Goal: Transaction & Acquisition: Purchase product/service

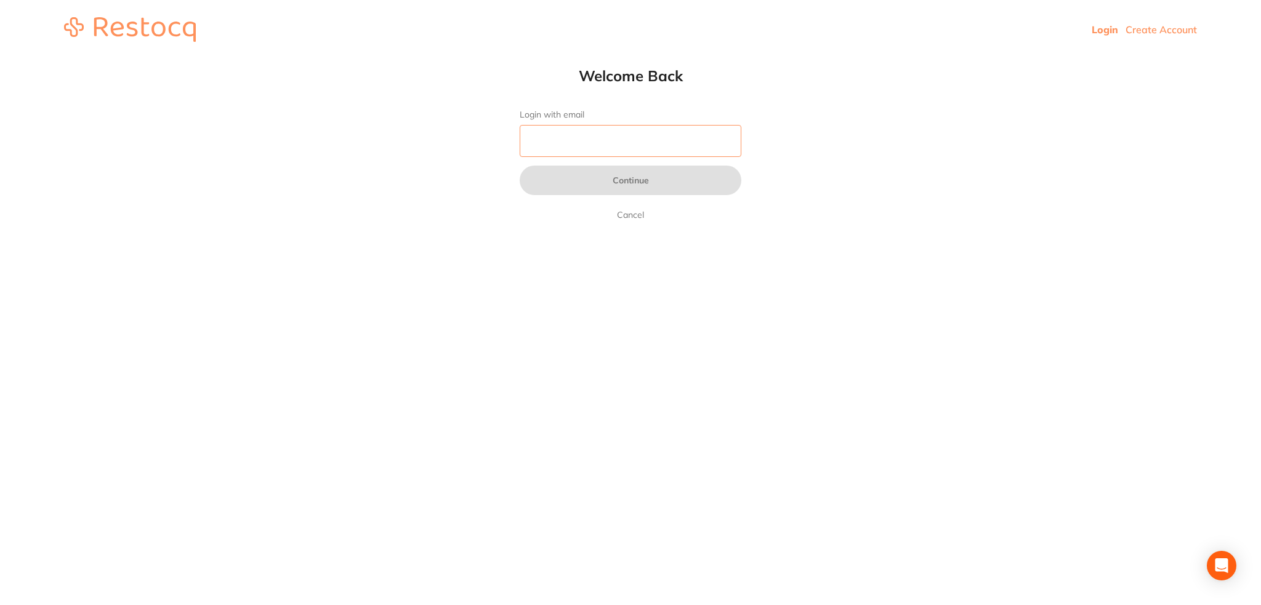
click at [646, 139] on input "Login with email" at bounding box center [631, 141] width 222 height 32
type input "[EMAIL_ADDRESS][DOMAIN_NAME]"
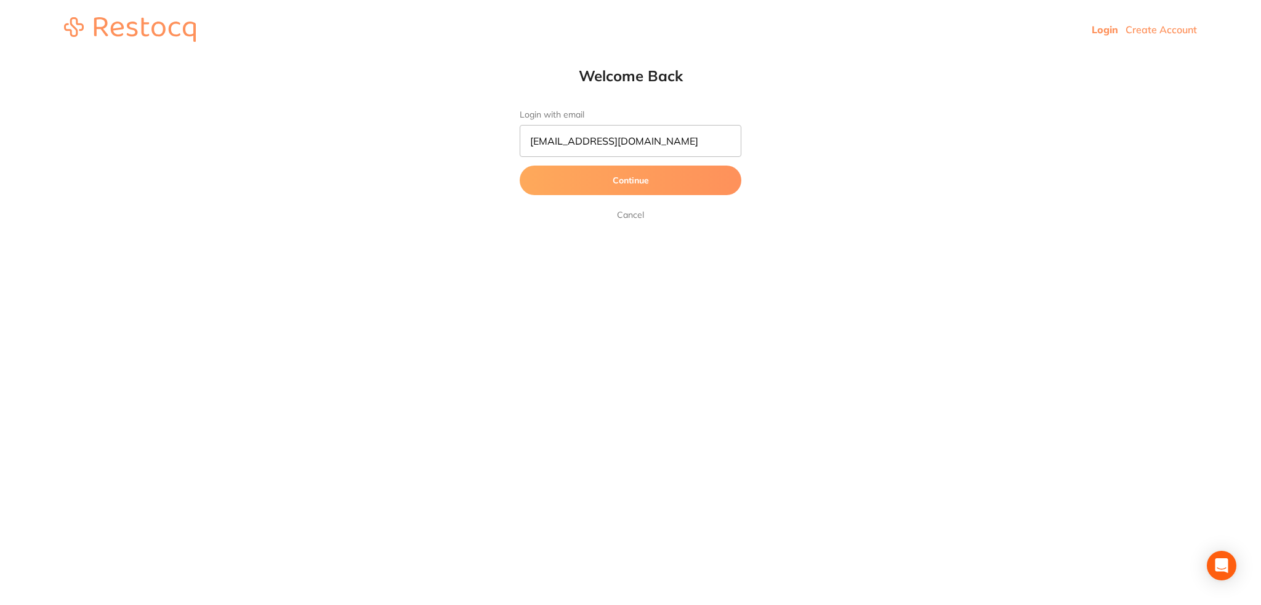
click at [692, 190] on button "Continue" at bounding box center [631, 181] width 222 height 30
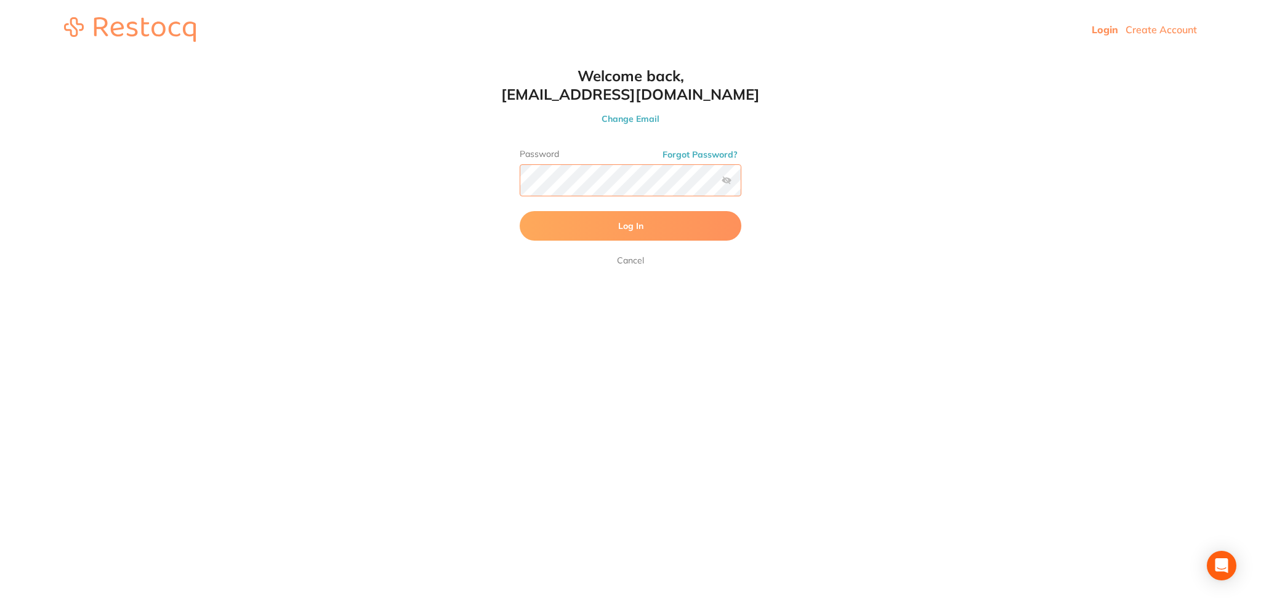
click at [520, 211] on button "Log In" at bounding box center [631, 226] width 222 height 30
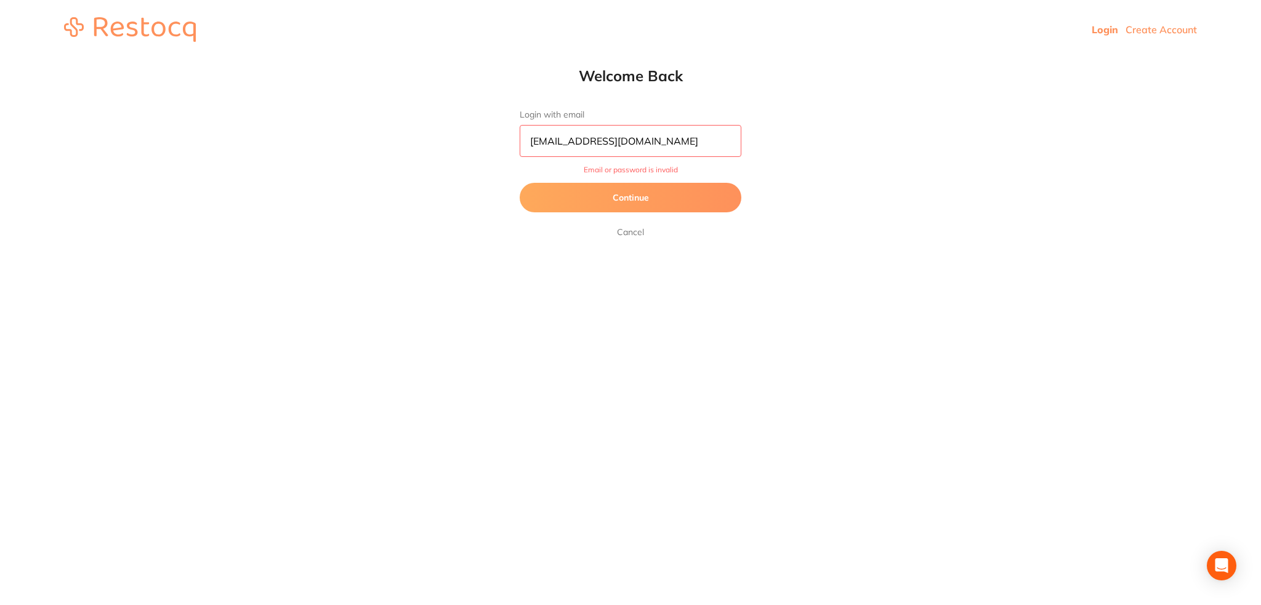
click at [678, 192] on button "Continue" at bounding box center [631, 198] width 222 height 30
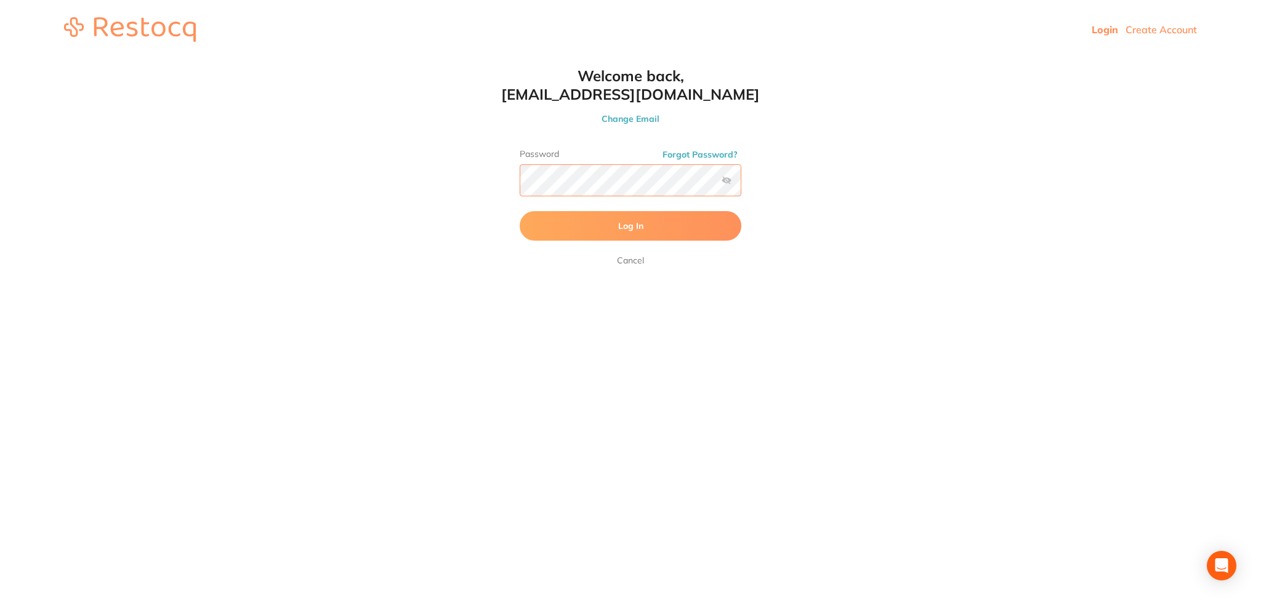
click at [372, 59] on html "Login Create Account Welcome Back Login with email jimboomba@j1dental.com.au Co…" at bounding box center [630, 29] width 1261 height 59
click at [520, 211] on button "Log In" at bounding box center [631, 226] width 222 height 30
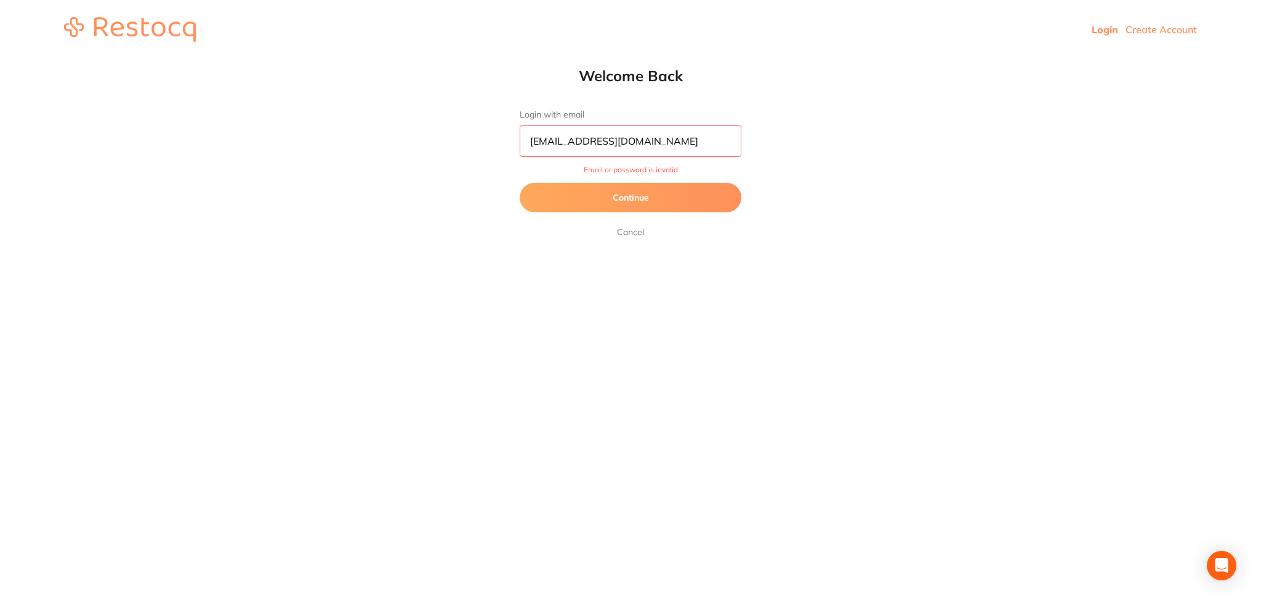
click at [604, 199] on button "Continue" at bounding box center [631, 198] width 222 height 30
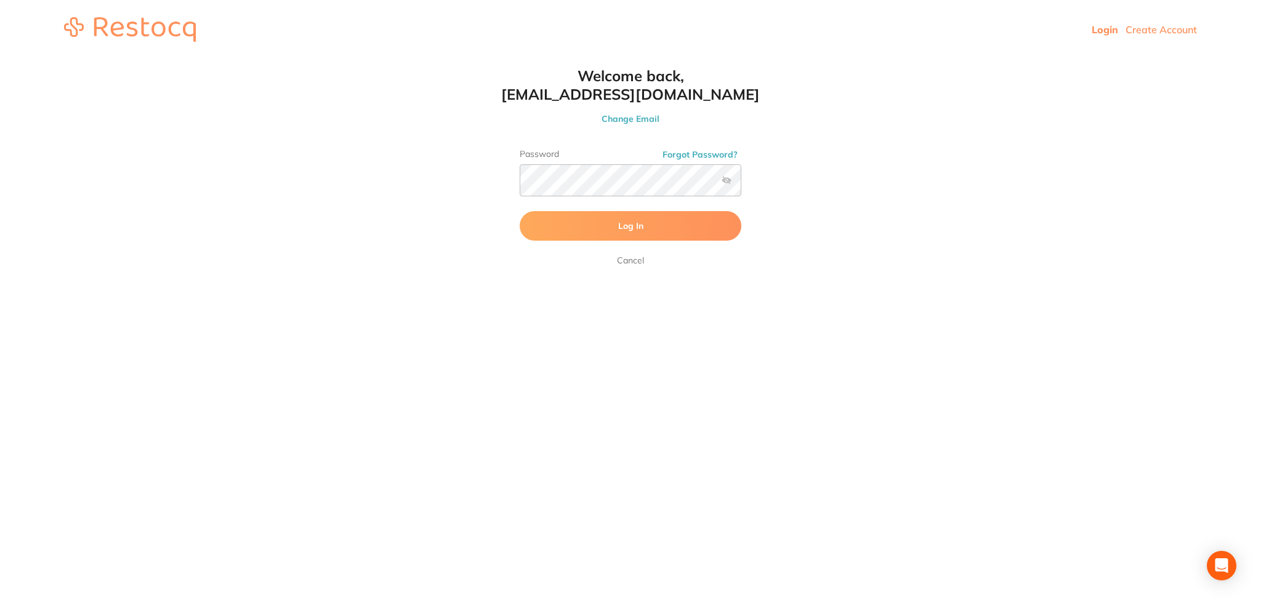
click at [724, 179] on label at bounding box center [726, 180] width 10 height 10
click at [741, 184] on input "checkbox" at bounding box center [741, 184] width 0 height 0
click at [520, 211] on button "Log In" at bounding box center [631, 226] width 222 height 30
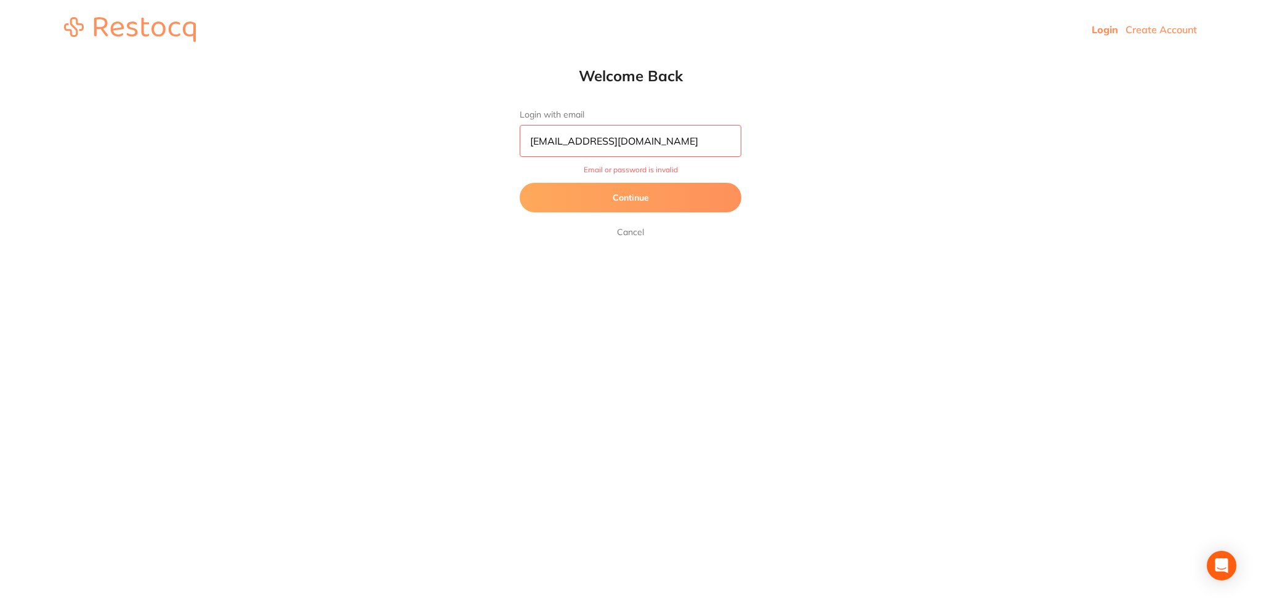
click at [665, 207] on button "Continue" at bounding box center [631, 198] width 222 height 30
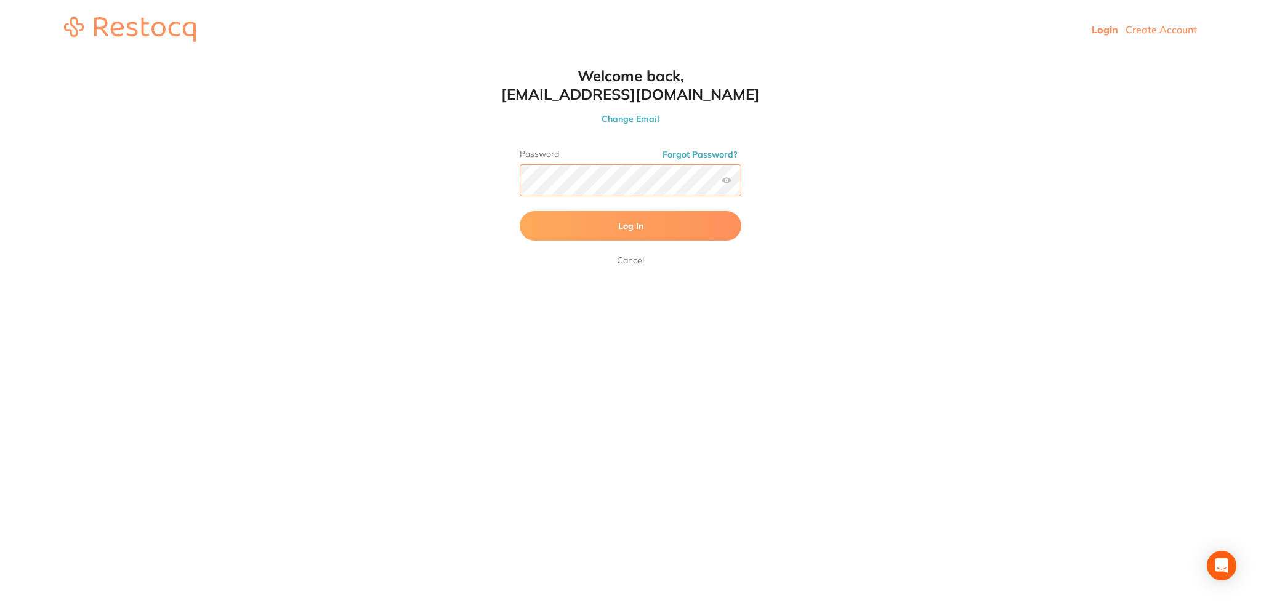
click at [520, 211] on button "Log In" at bounding box center [631, 226] width 222 height 30
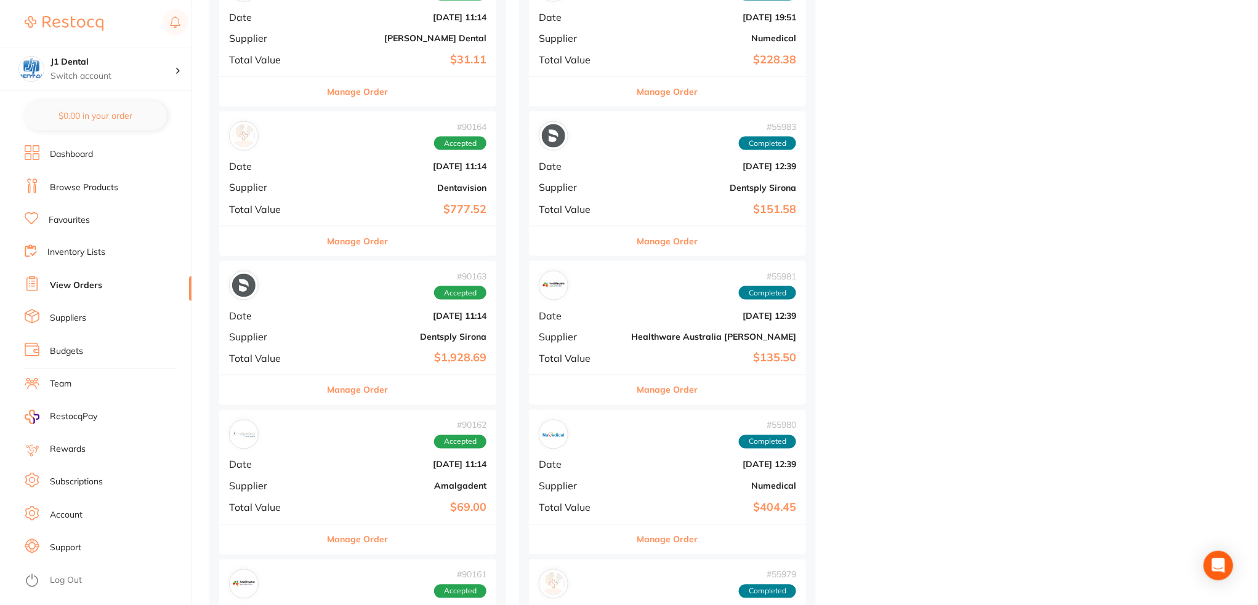
scroll to position [656, 0]
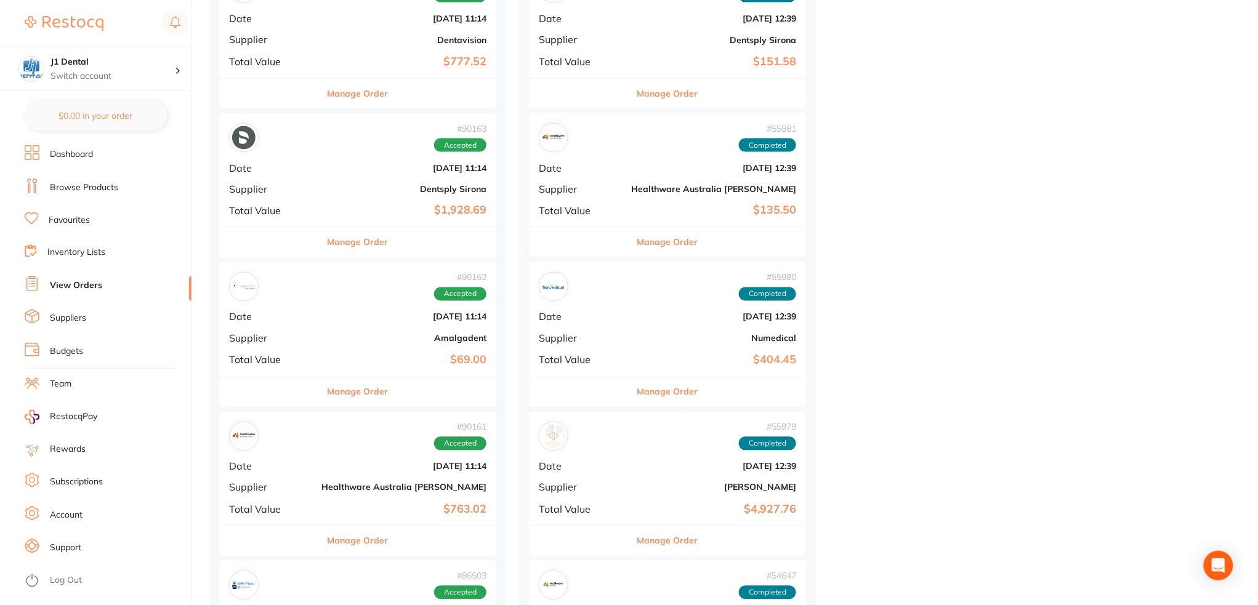
click at [387, 344] on div "# 90162 Accepted Date [DATE] 11:14 Supplier Amalgadent Total Value $69.00" at bounding box center [357, 319] width 277 height 114
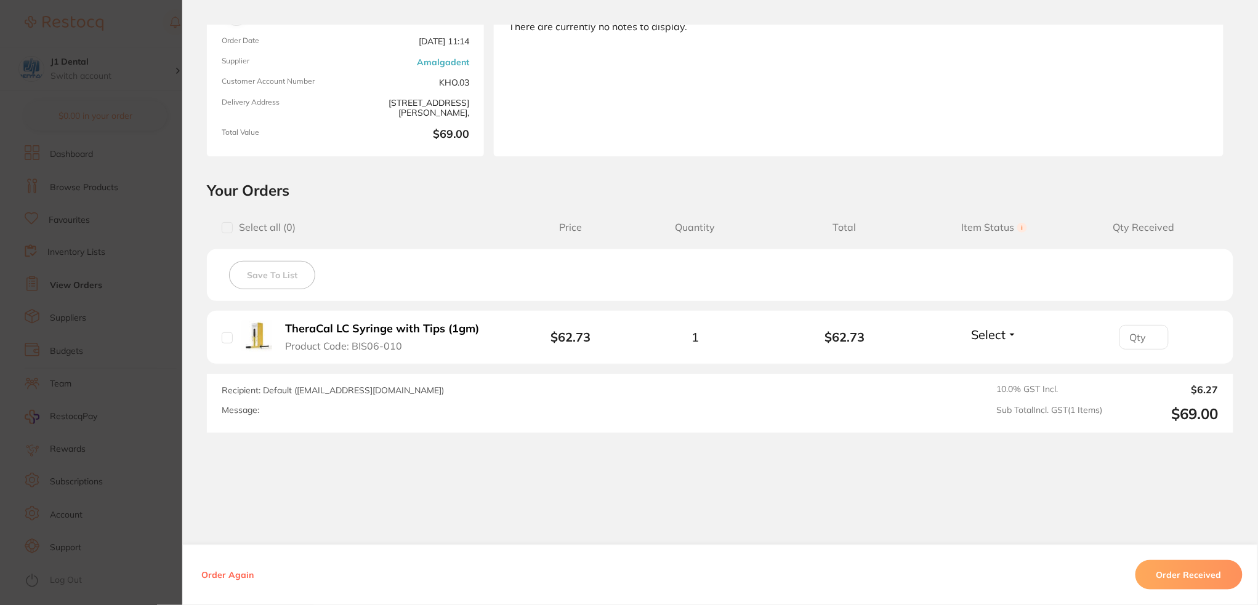
scroll to position [132, 0]
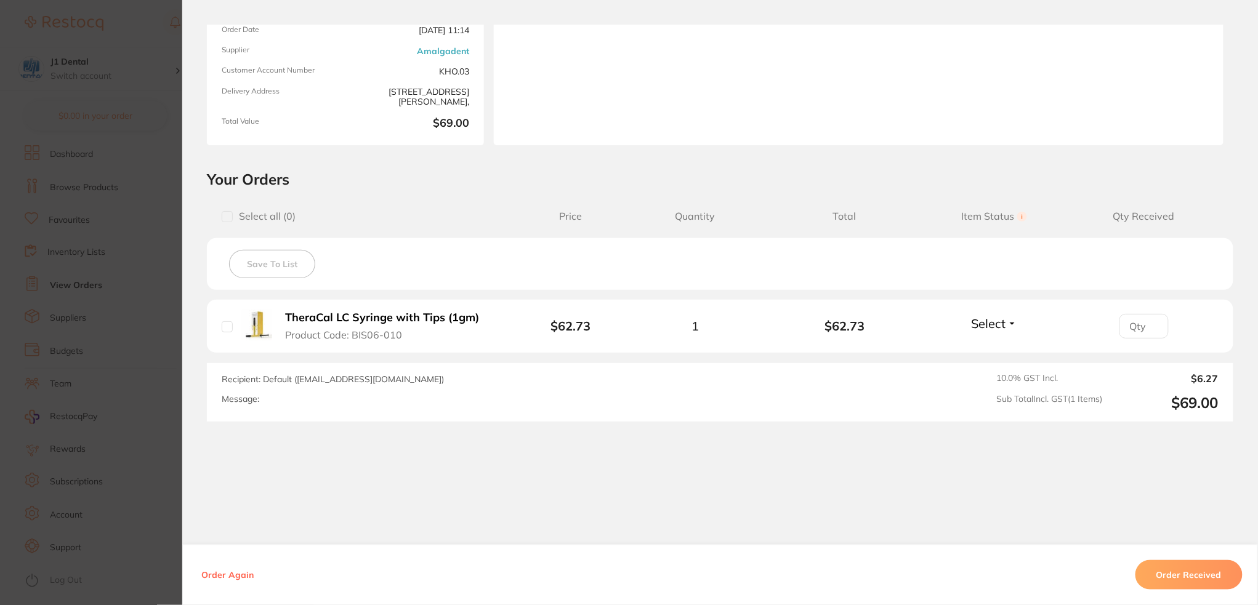
click at [371, 319] on b "TheraCal LC Syringe with Tips (1gm)" at bounding box center [382, 317] width 194 height 13
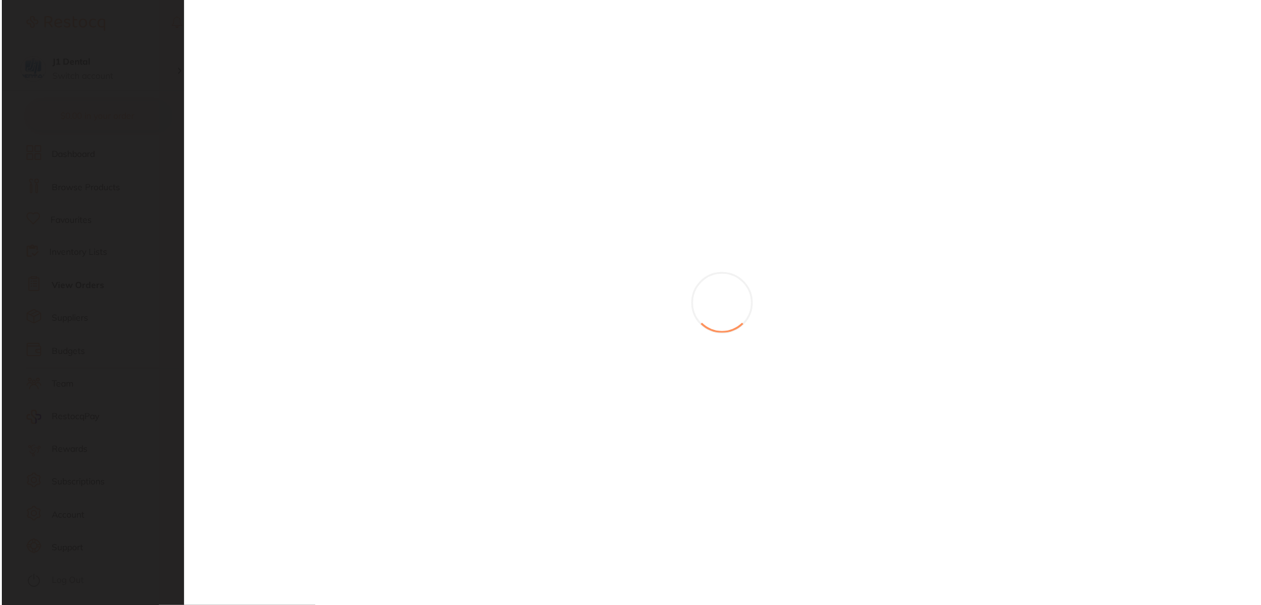
scroll to position [0, 0]
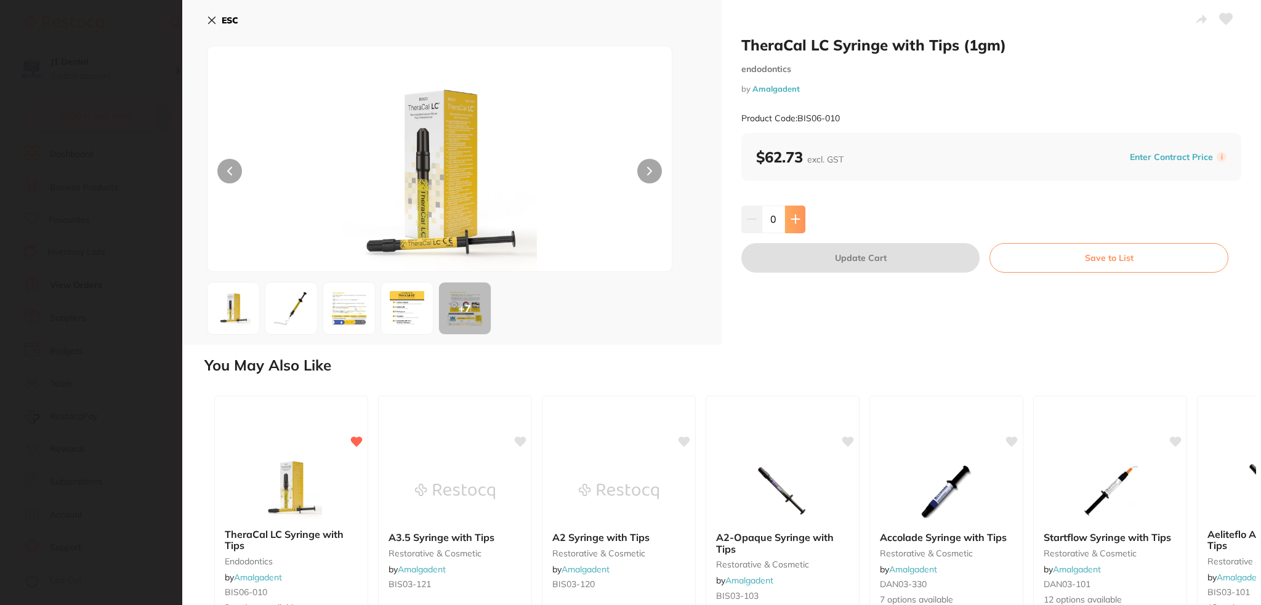
click at [795, 217] on icon at bounding box center [795, 219] width 10 height 10
type input "3"
click at [814, 251] on button "Update Cart" at bounding box center [860, 258] width 238 height 30
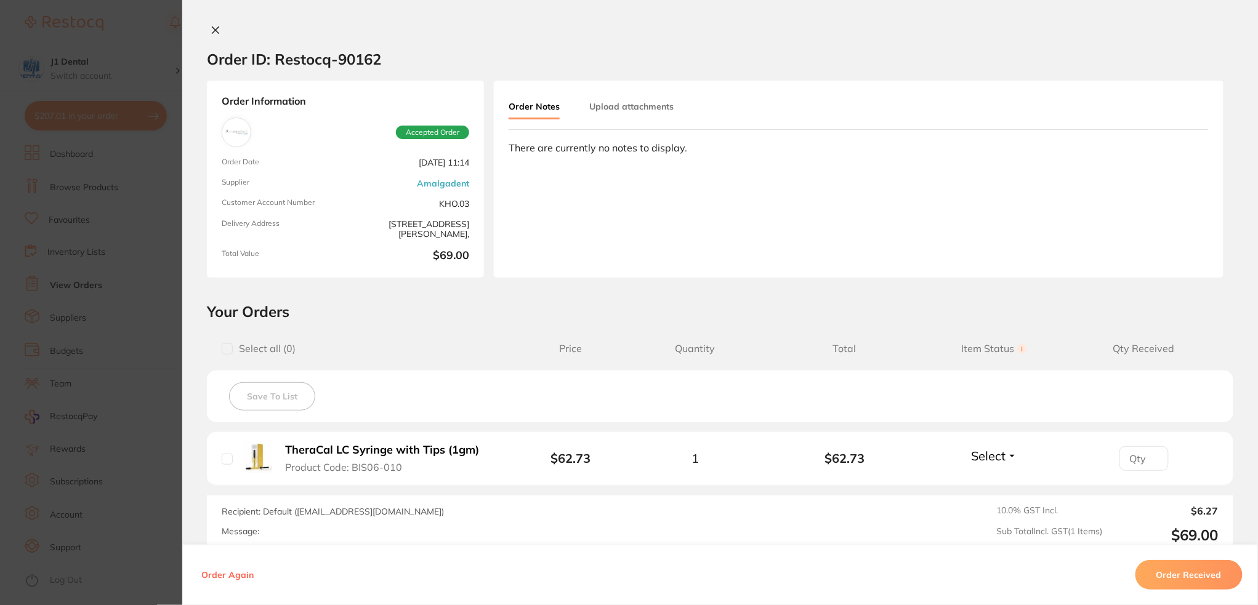
click at [211, 25] on icon at bounding box center [216, 30] width 10 height 10
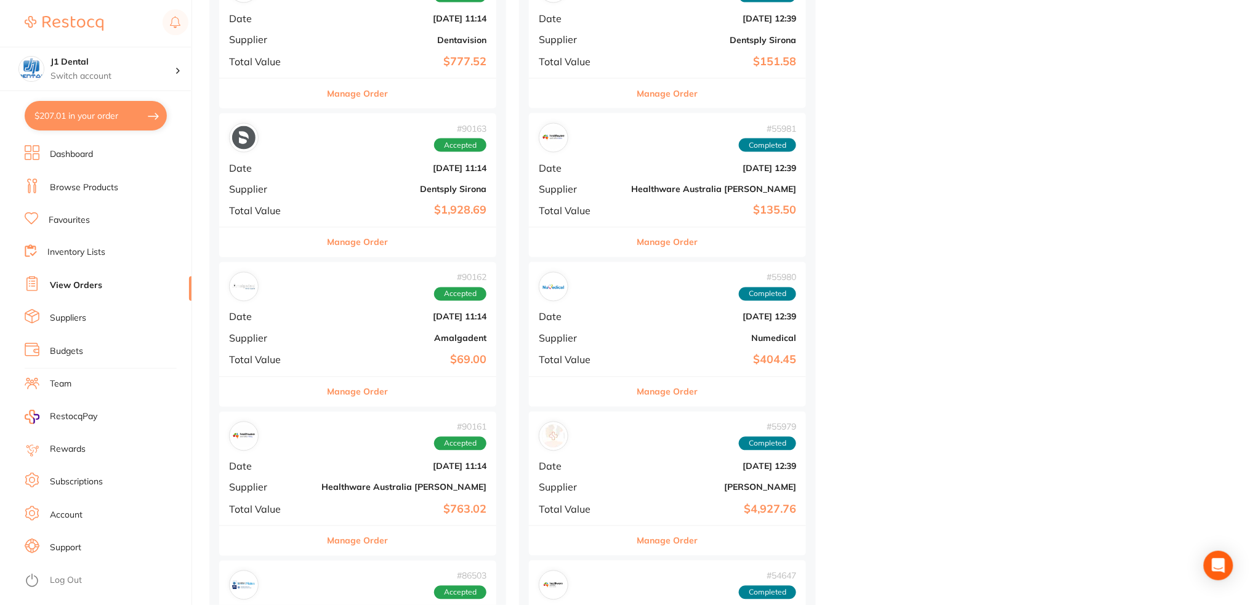
click at [81, 110] on button "$207.01 in your order" at bounding box center [96, 116] width 142 height 30
checkbox input "true"
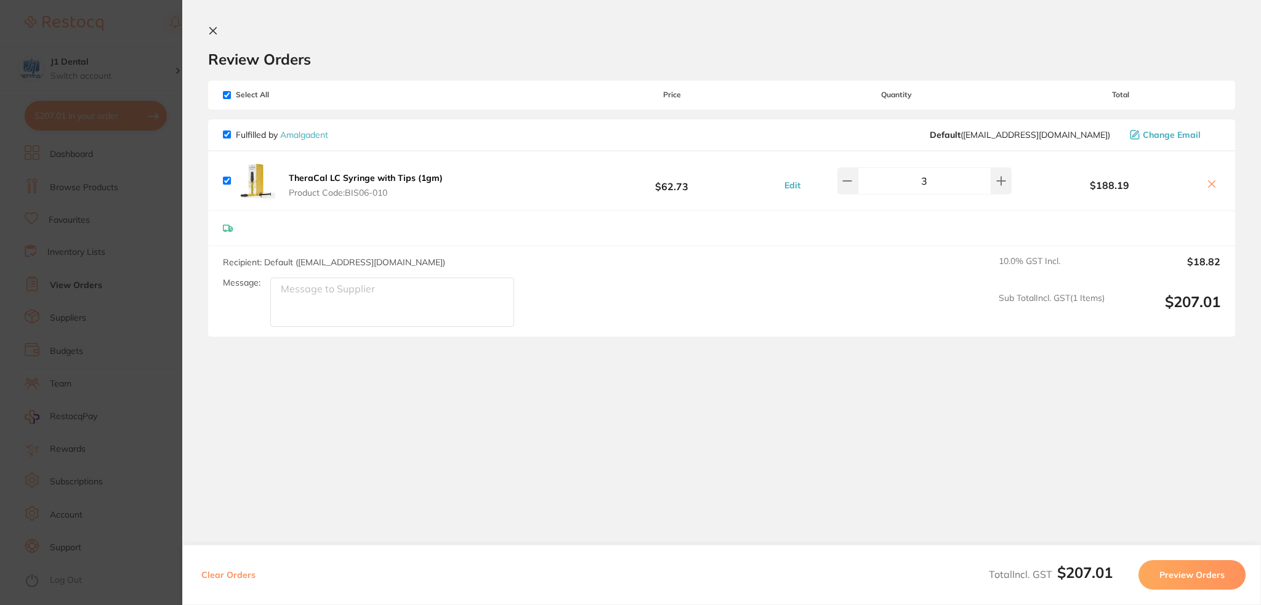
click at [63, 169] on section "Update RRP Set your pre negotiated price for this item. Item Agreed RRP (excl. …" at bounding box center [630, 302] width 1261 height 605
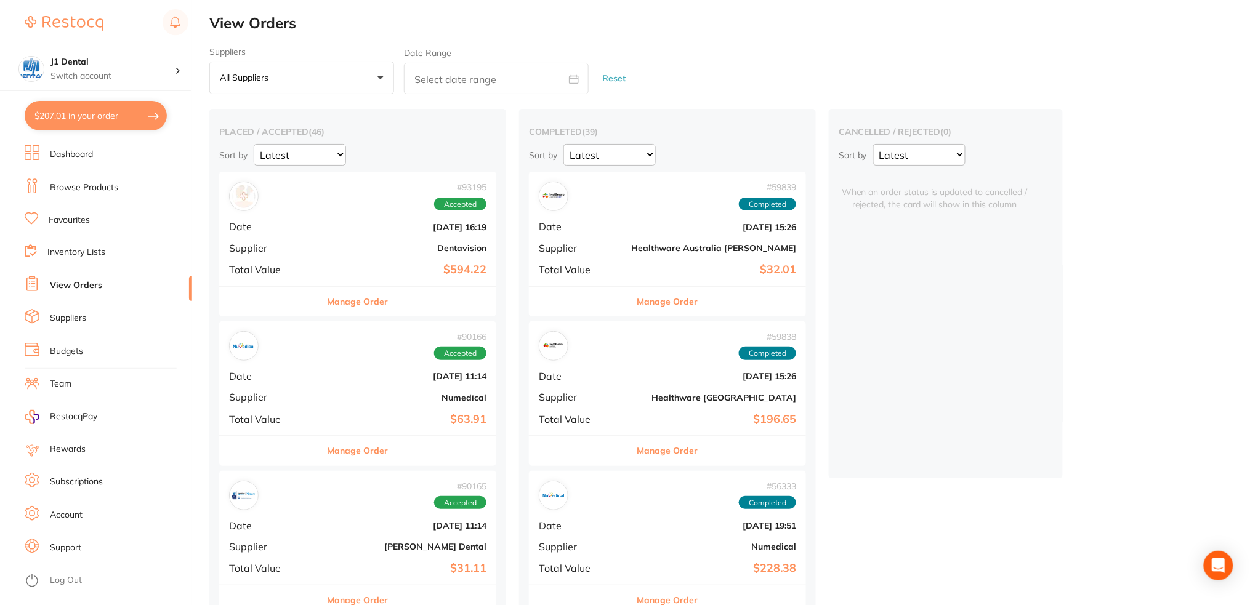
scroll to position [656, 0]
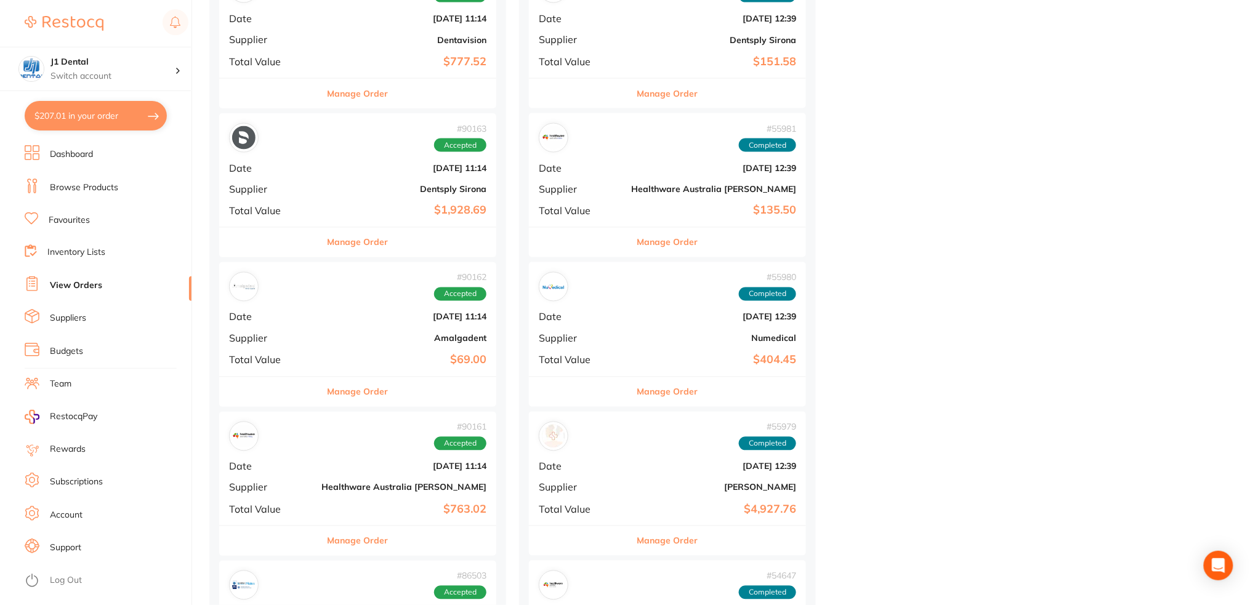
click at [393, 197] on div "# 90163 Accepted Date [DATE] 11:14 Supplier Dentsply Sirona Total Value $1,928.…" at bounding box center [357, 170] width 277 height 114
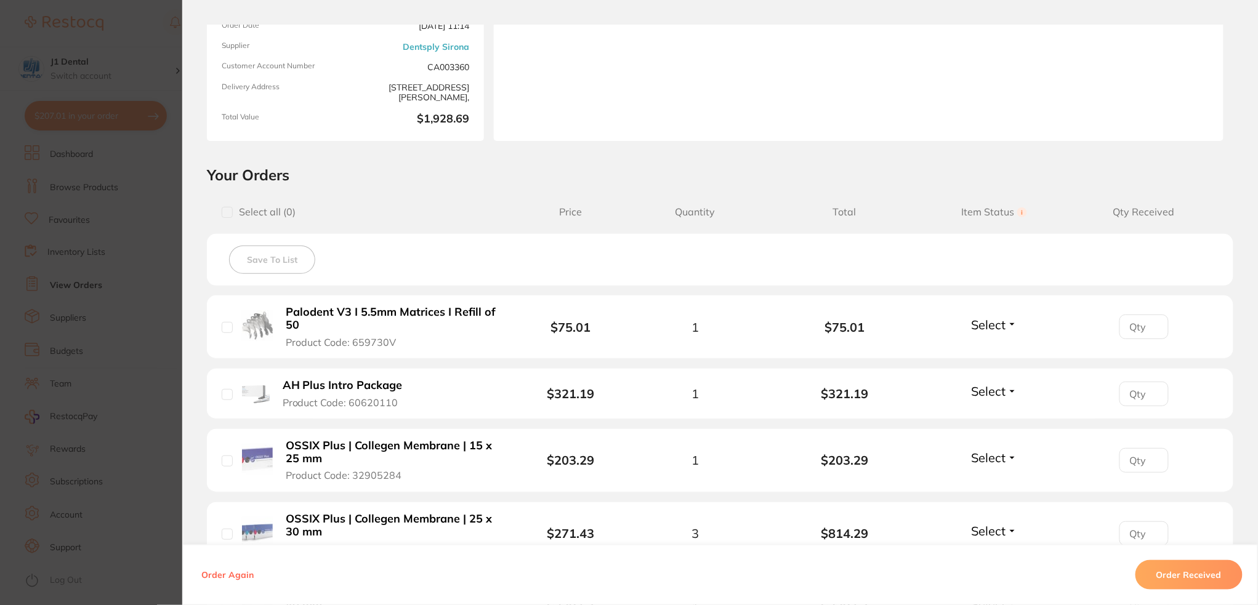
scroll to position [164, 0]
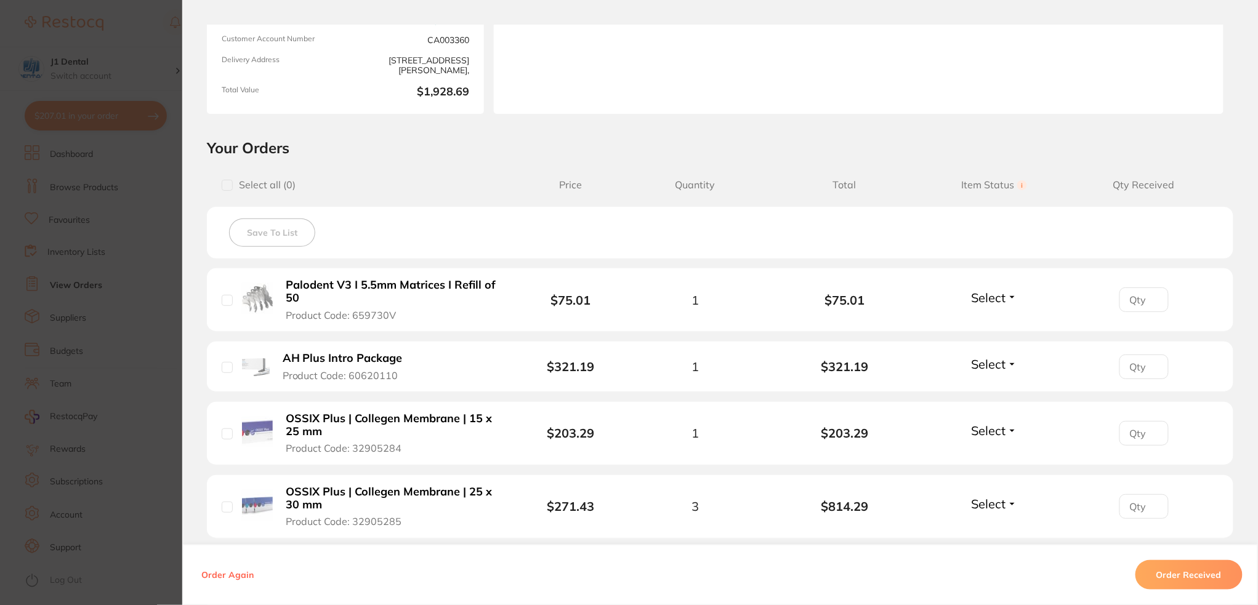
click at [417, 289] on b "Palodent V3 I 5.5mm Matrices I Refill of 50" at bounding box center [392, 291] width 213 height 25
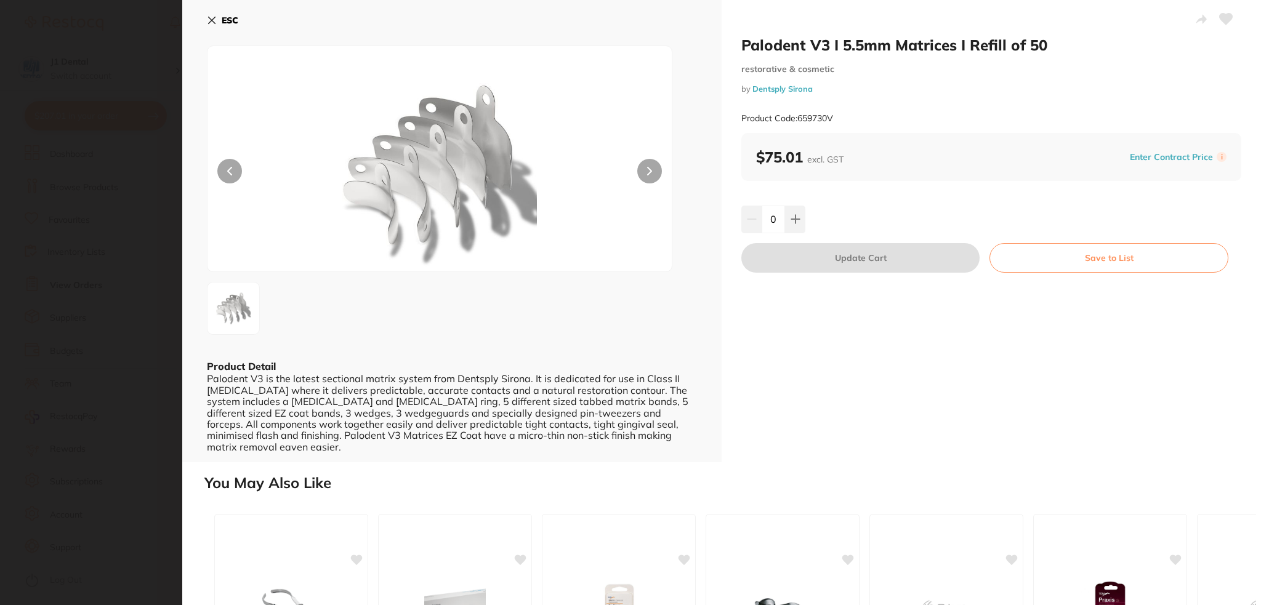
scroll to position [0, 0]
click at [793, 223] on icon at bounding box center [795, 219] width 8 height 8
click at [795, 222] on icon at bounding box center [795, 219] width 10 height 10
type input "2"
click at [909, 258] on button "Update Cart" at bounding box center [860, 258] width 238 height 30
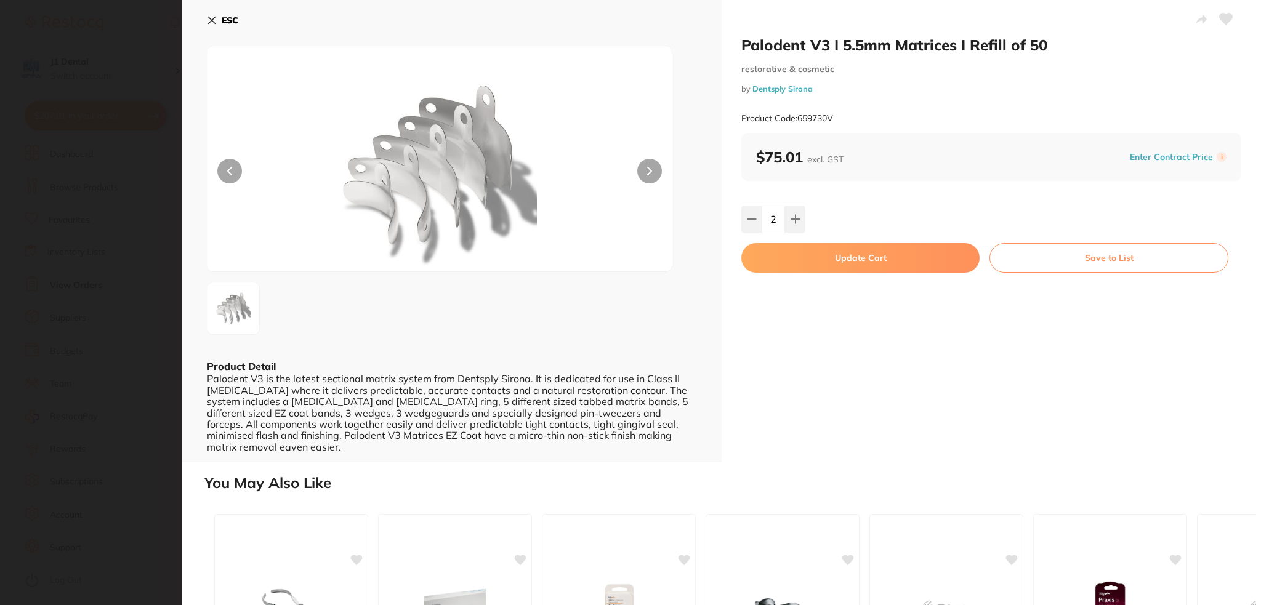
checkbox input "false"
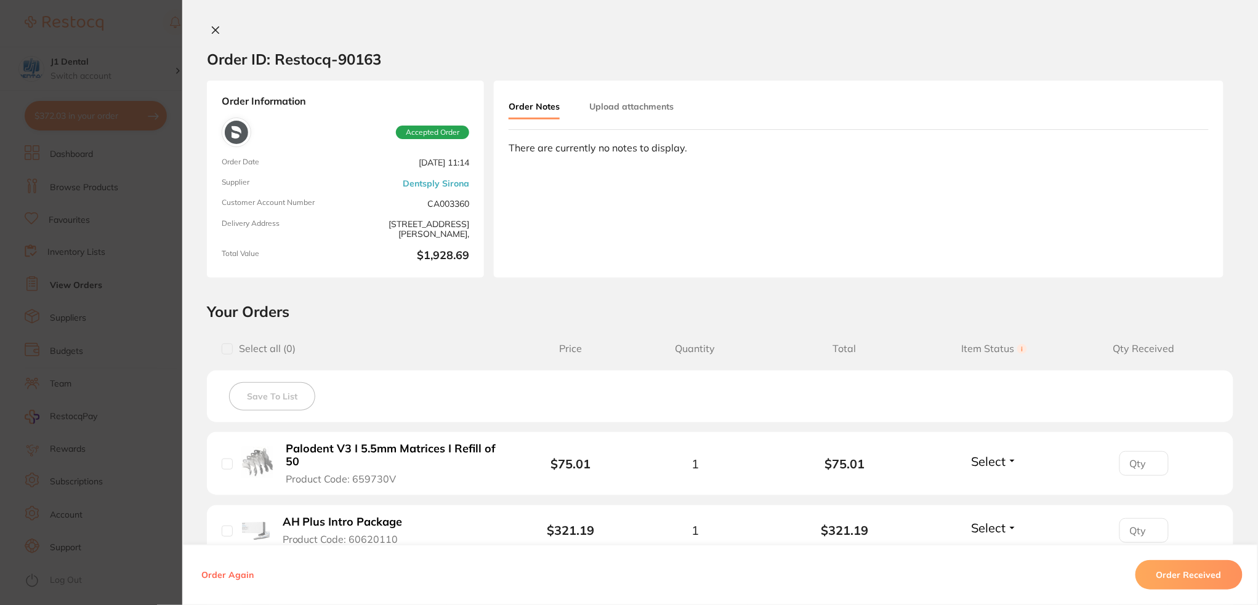
scroll to position [492, 0]
click at [215, 29] on icon at bounding box center [216, 30] width 10 height 10
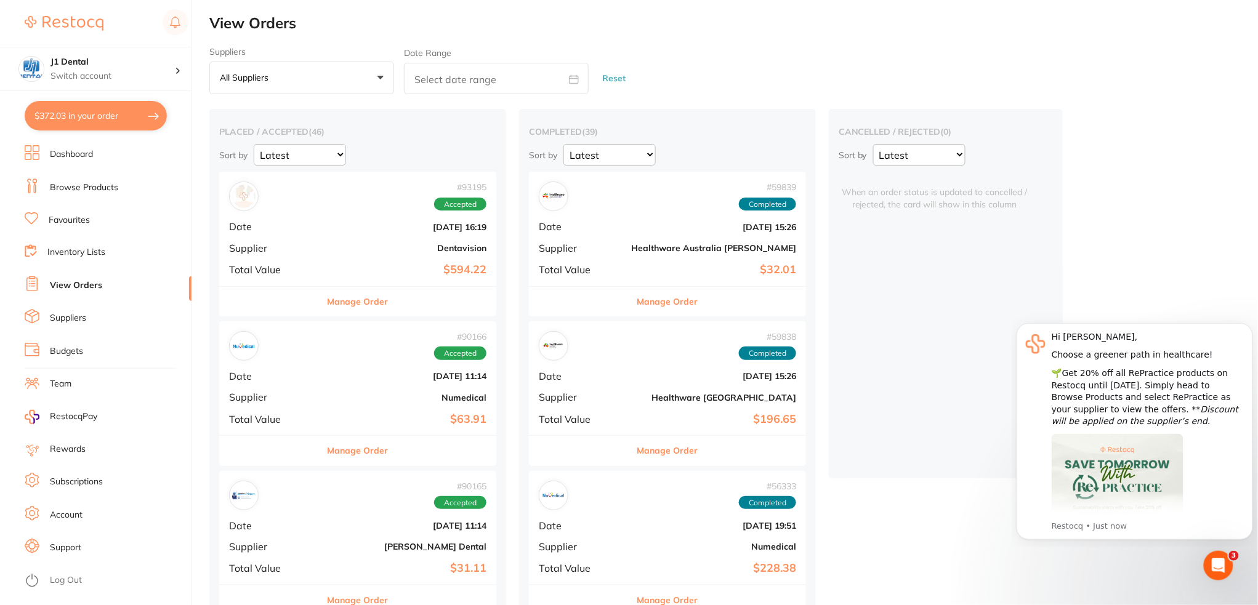
click at [82, 185] on link "Browse Products" at bounding box center [84, 188] width 68 height 12
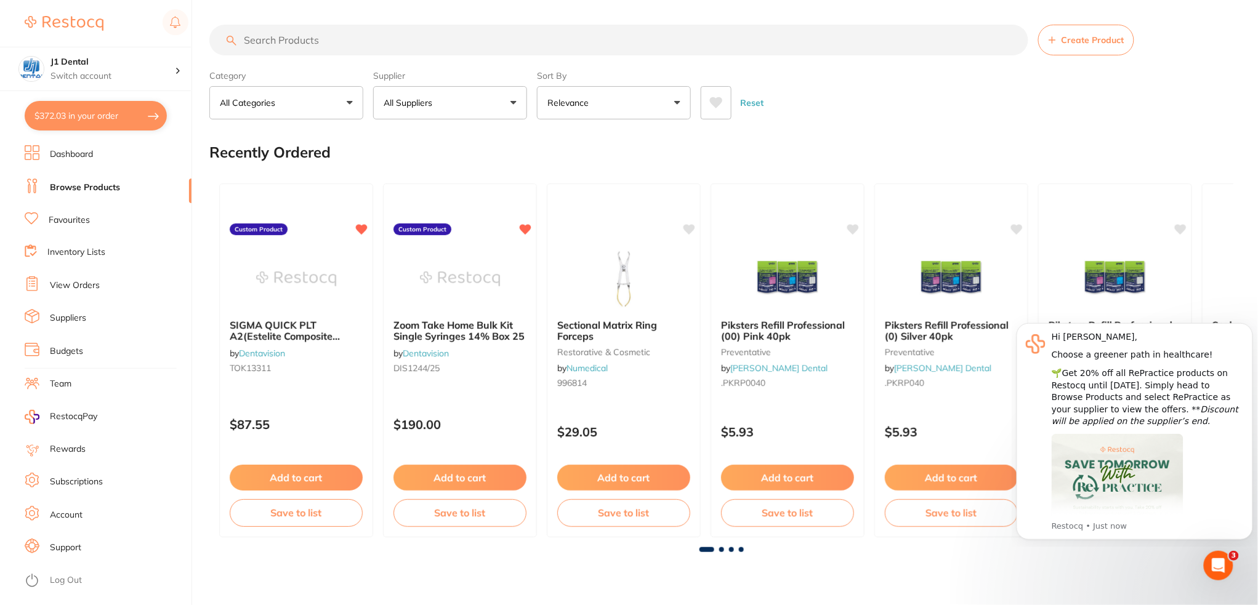
click at [446, 108] on button "All Suppliers" at bounding box center [450, 102] width 154 height 33
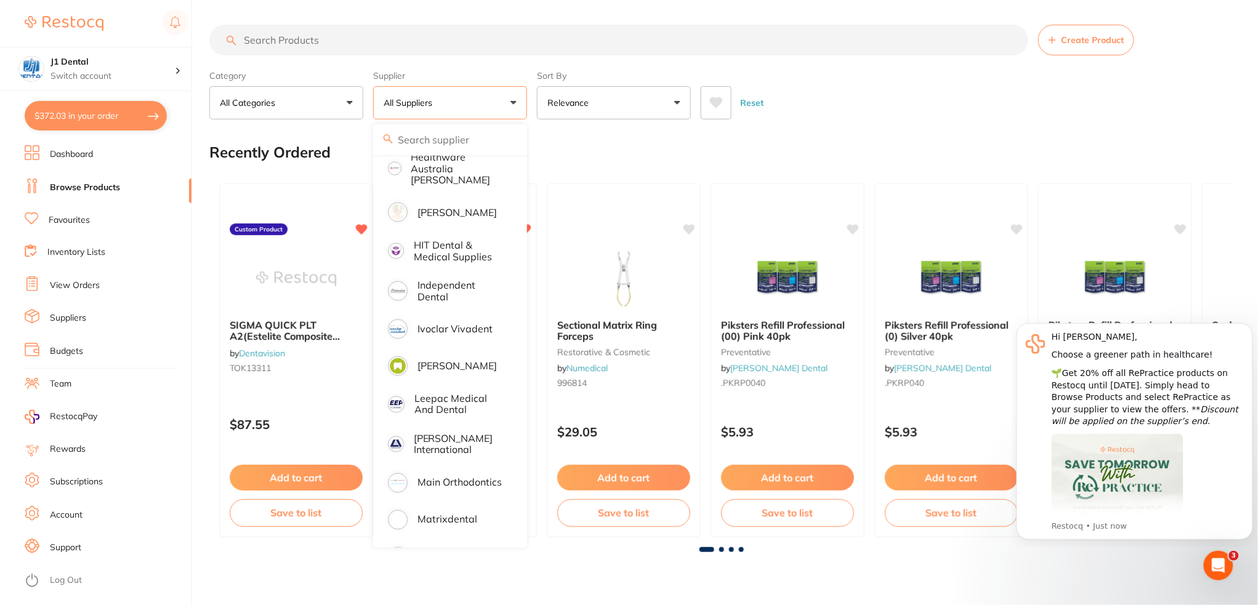
scroll to position [656, 0]
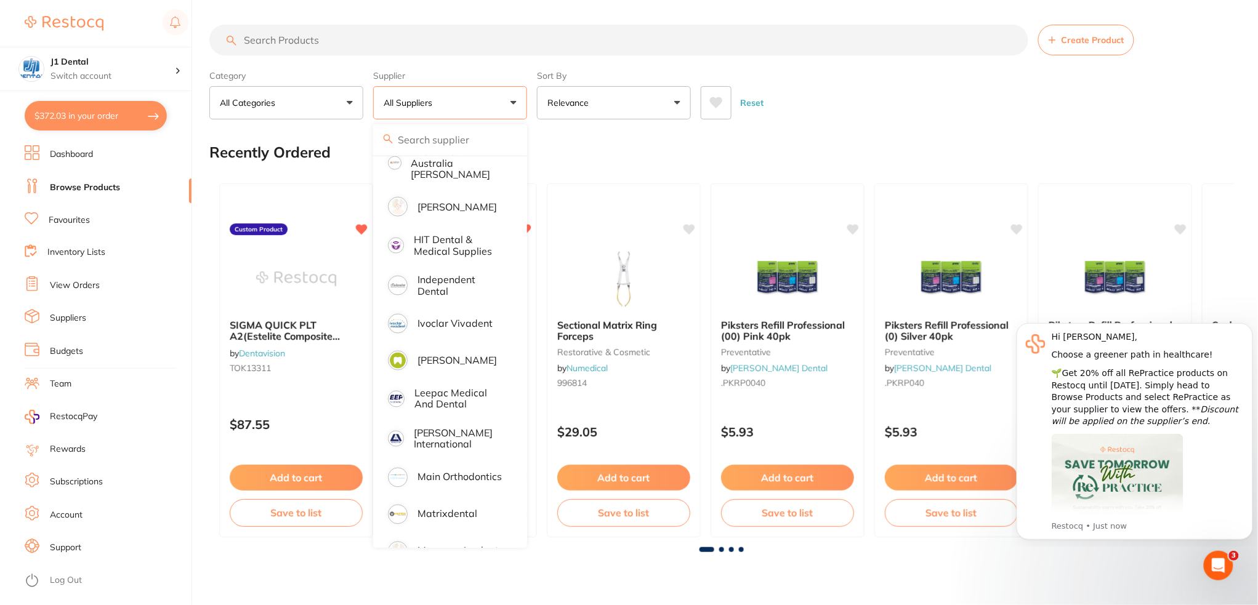
click at [404, 47] on input "search" at bounding box center [618, 40] width 819 height 31
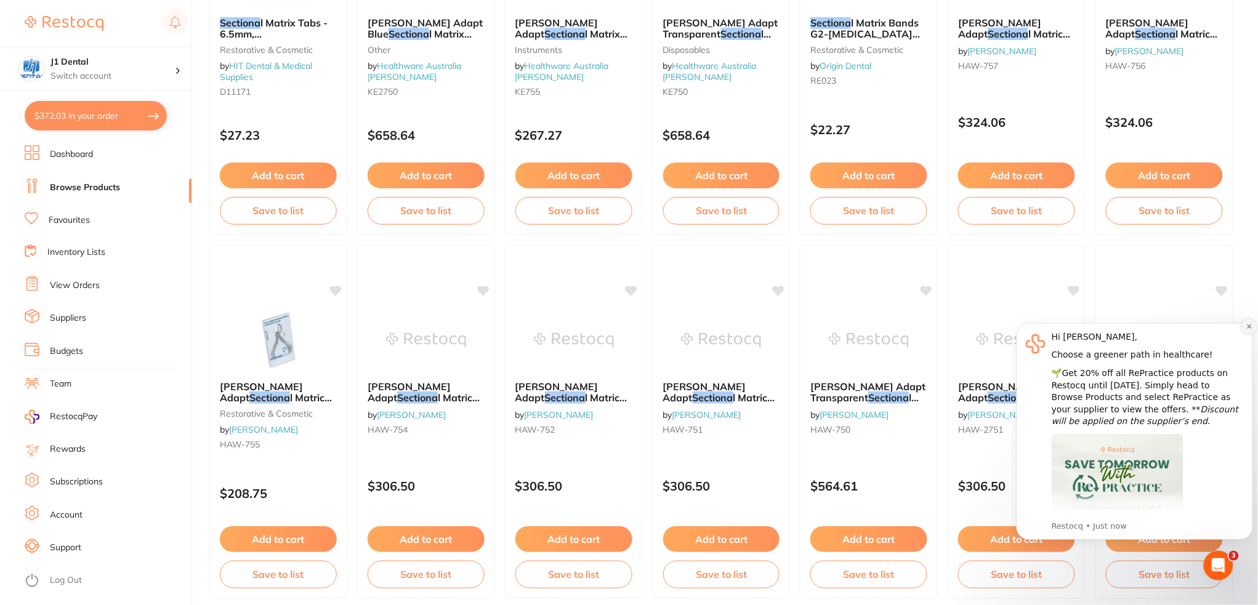
click at [1248, 325] on icon "Dismiss notification" at bounding box center [1248, 326] width 4 height 4
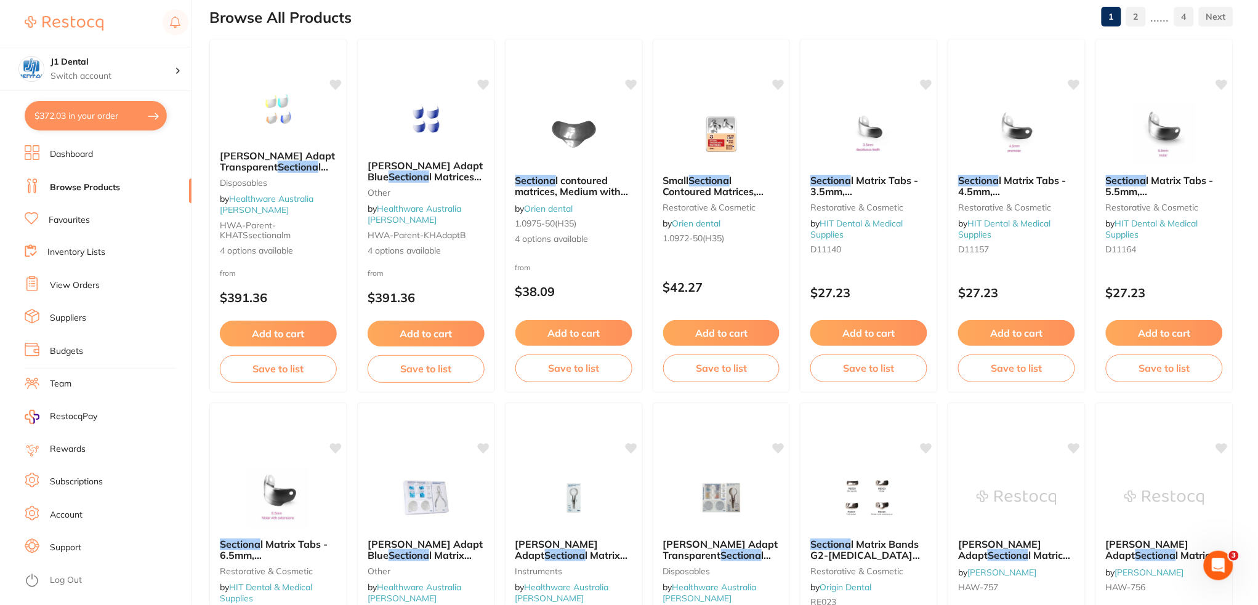
scroll to position [0, 0]
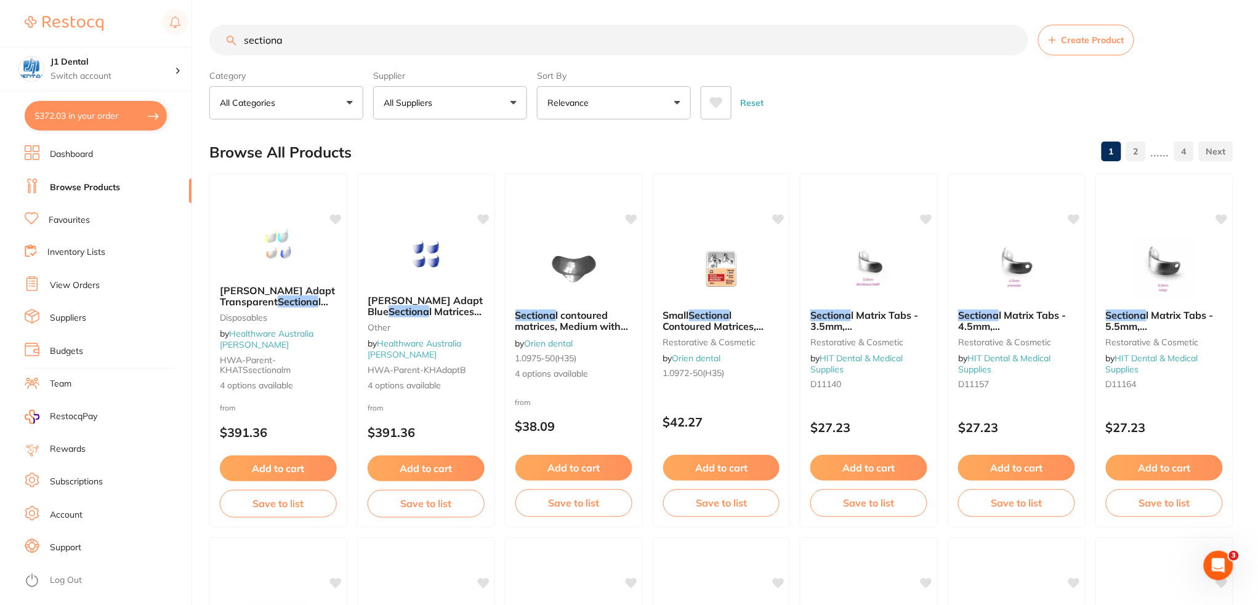
click at [302, 42] on input "sectiona" at bounding box center [618, 40] width 819 height 31
type input "sectional"
click at [454, 99] on button "All Suppliers" at bounding box center [450, 102] width 154 height 33
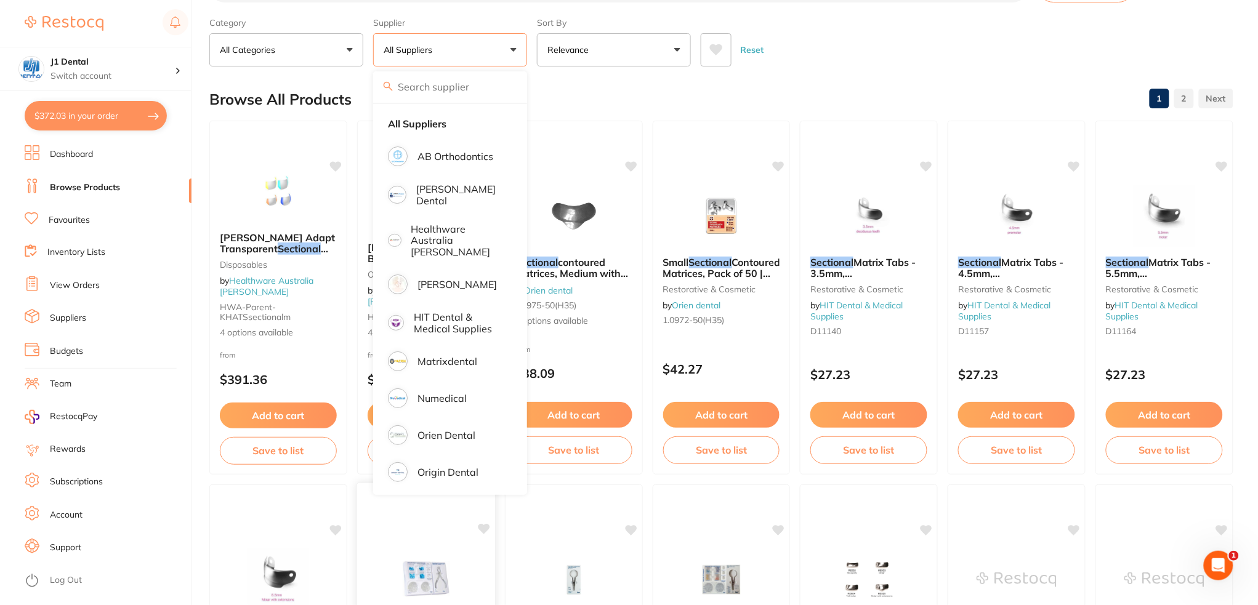
scroll to position [82, 0]
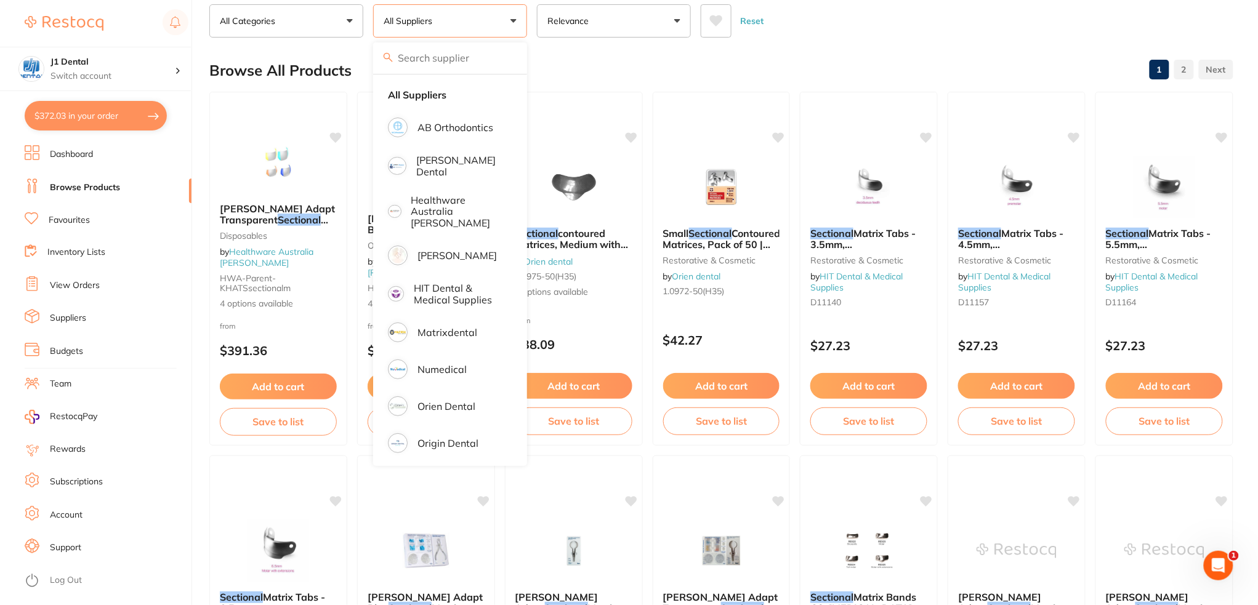
click at [833, 31] on div "Reset" at bounding box center [962, 15] width 523 height 43
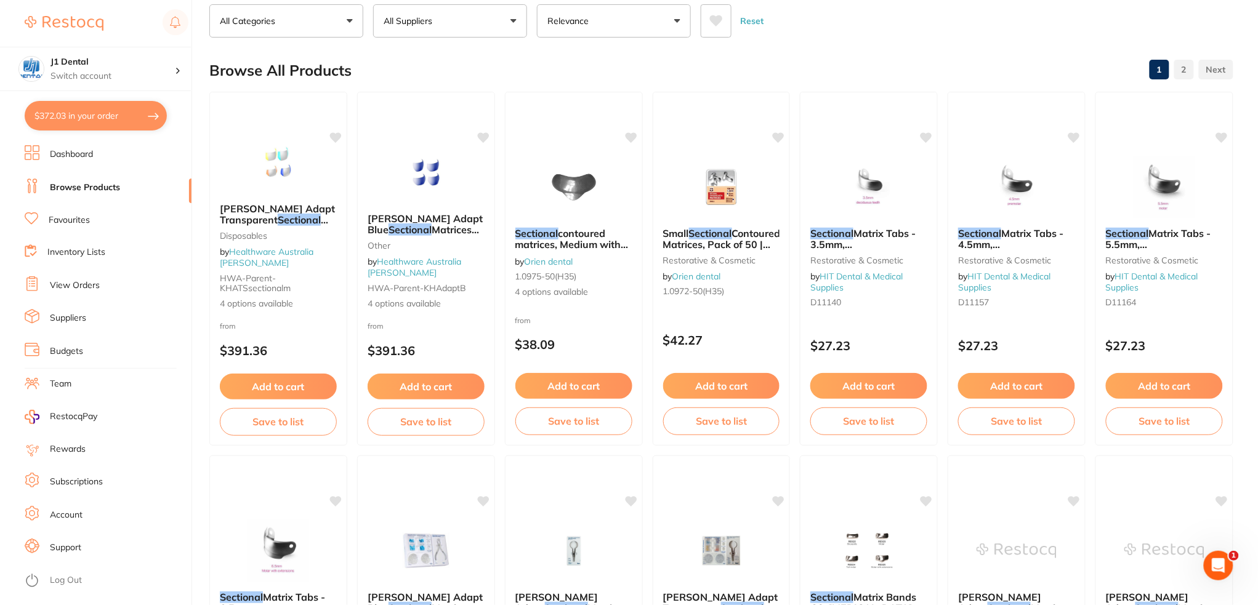
click at [113, 116] on button "$372.03 in your order" at bounding box center [96, 116] width 142 height 30
checkbox input "true"
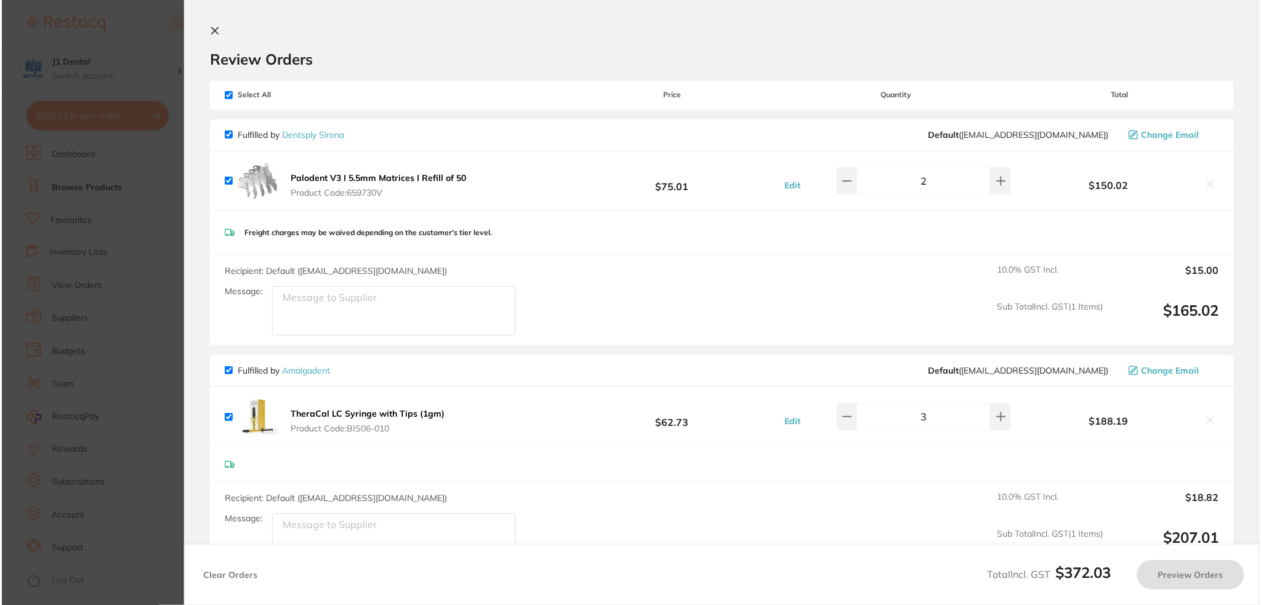
scroll to position [0, 0]
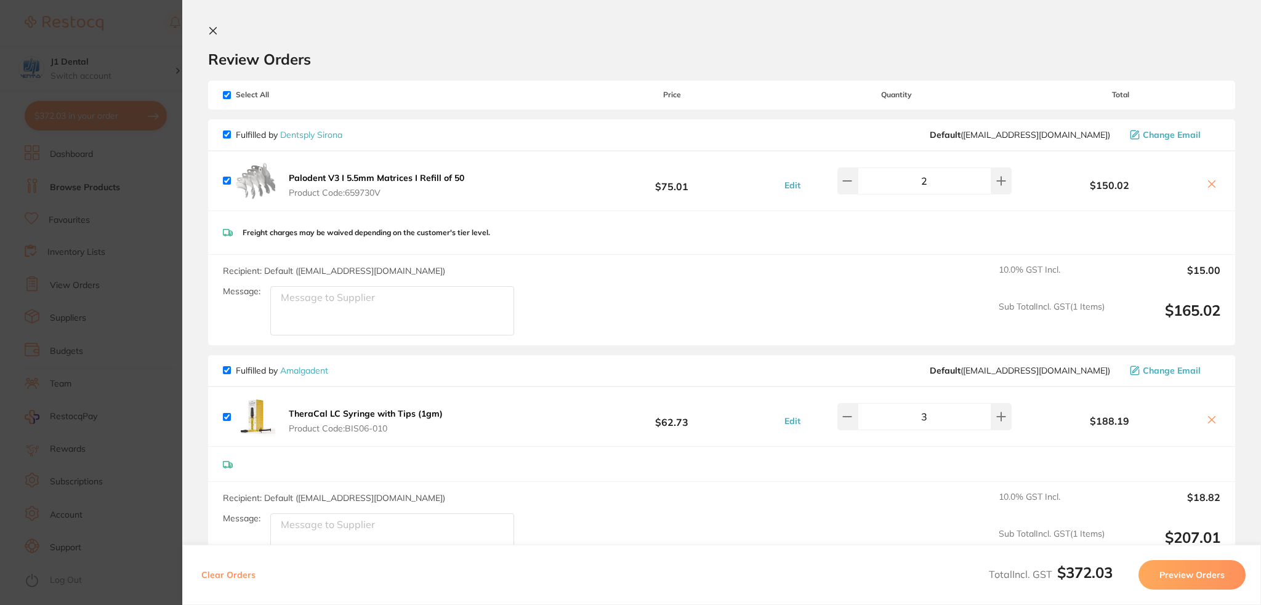
drag, startPoint x: 287, startPoint y: 178, endPoint x: 235, endPoint y: 60, distance: 129.5
click at [340, 175] on button "Palodent V3 I 5.5mm Matrices I Refill of 50 Product Code: 659730V" at bounding box center [376, 185] width 183 height 26
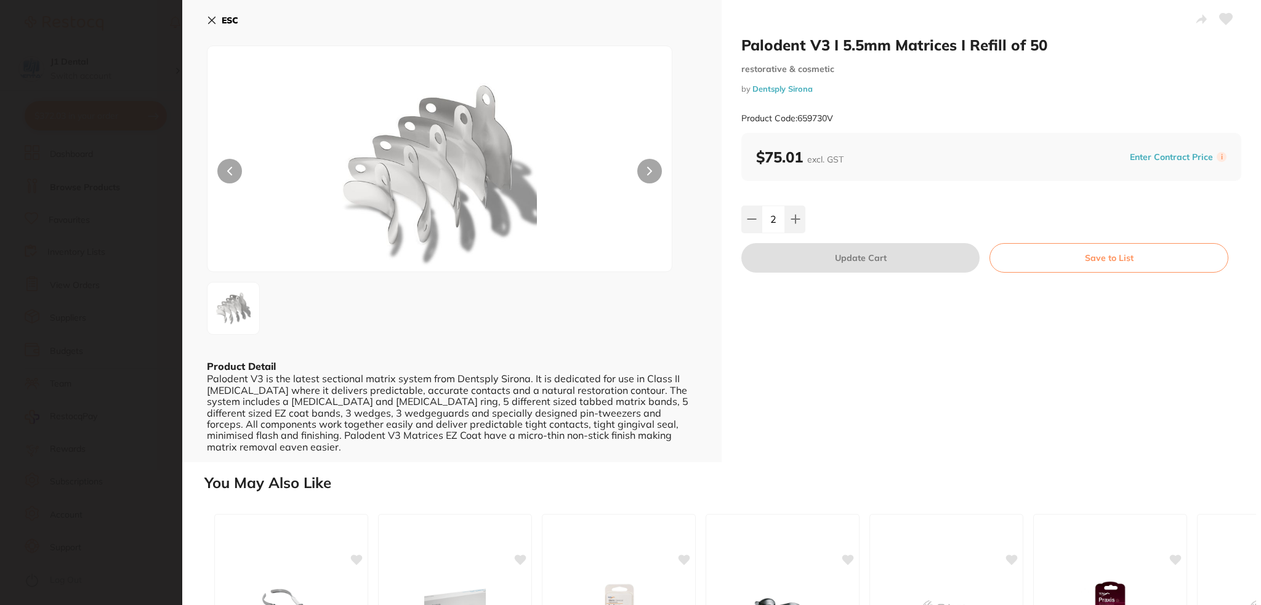
click at [798, 47] on h2 "Palodent V3 I 5.5mm Matrices I Refill of 50" at bounding box center [991, 45] width 500 height 18
copy h2 "Palodent"
click at [212, 23] on icon at bounding box center [212, 20] width 10 height 10
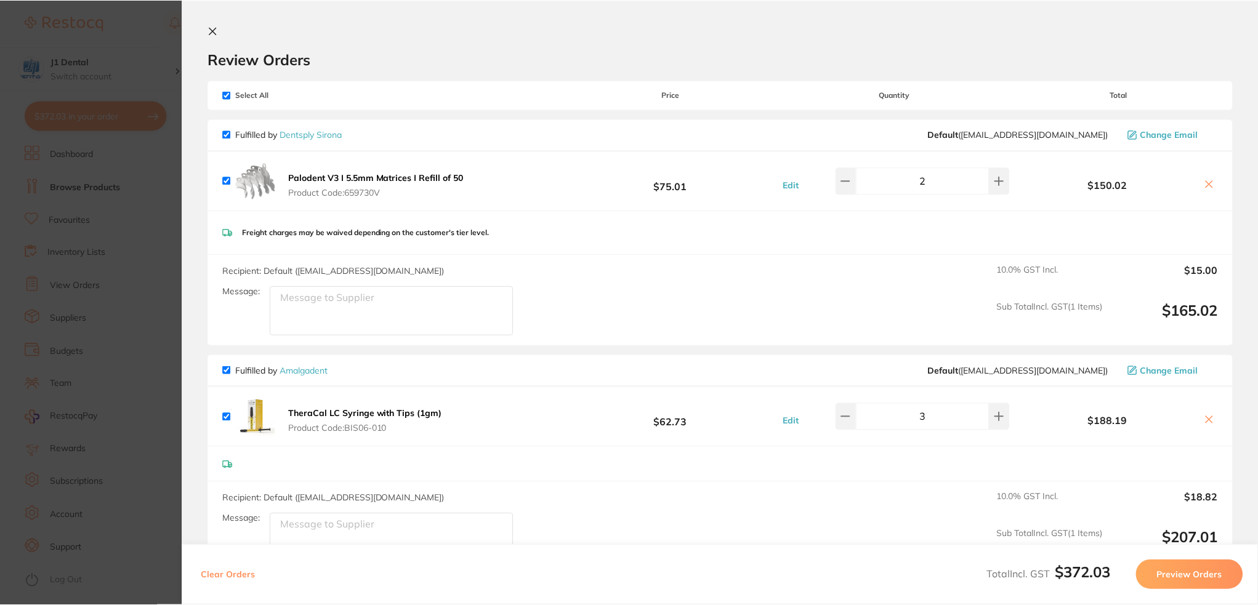
scroll to position [82, 0]
click at [208, 31] on icon at bounding box center [213, 31] width 10 height 10
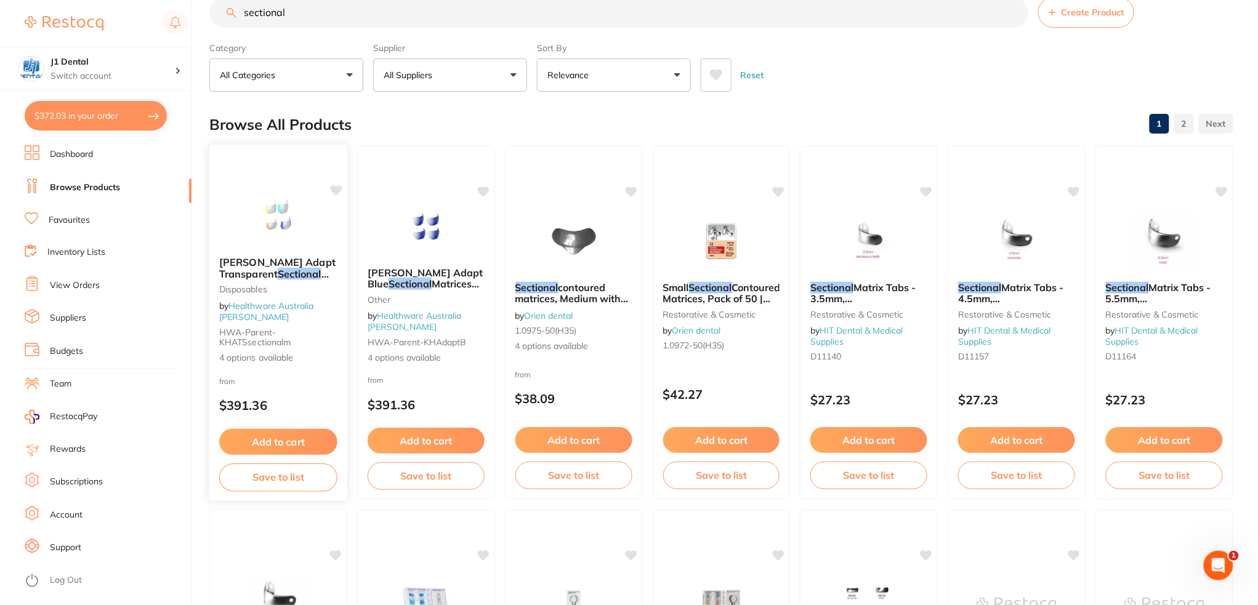
scroll to position [0, 0]
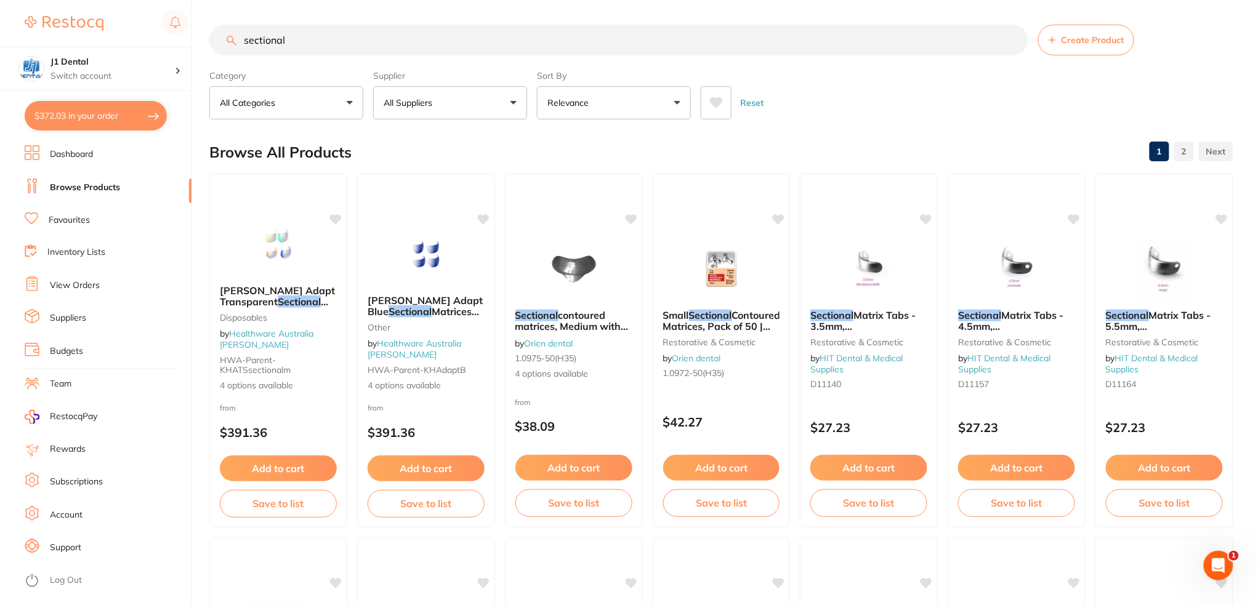
drag, startPoint x: 294, startPoint y: 47, endPoint x: 137, endPoint y: 38, distance: 157.2
click at [174, 42] on div "$372.03 J1 Dental Switch account J1 Dental $372.03 in your order Dashboard Brow…" at bounding box center [629, 302] width 1258 height 605
paste input "Palodent"
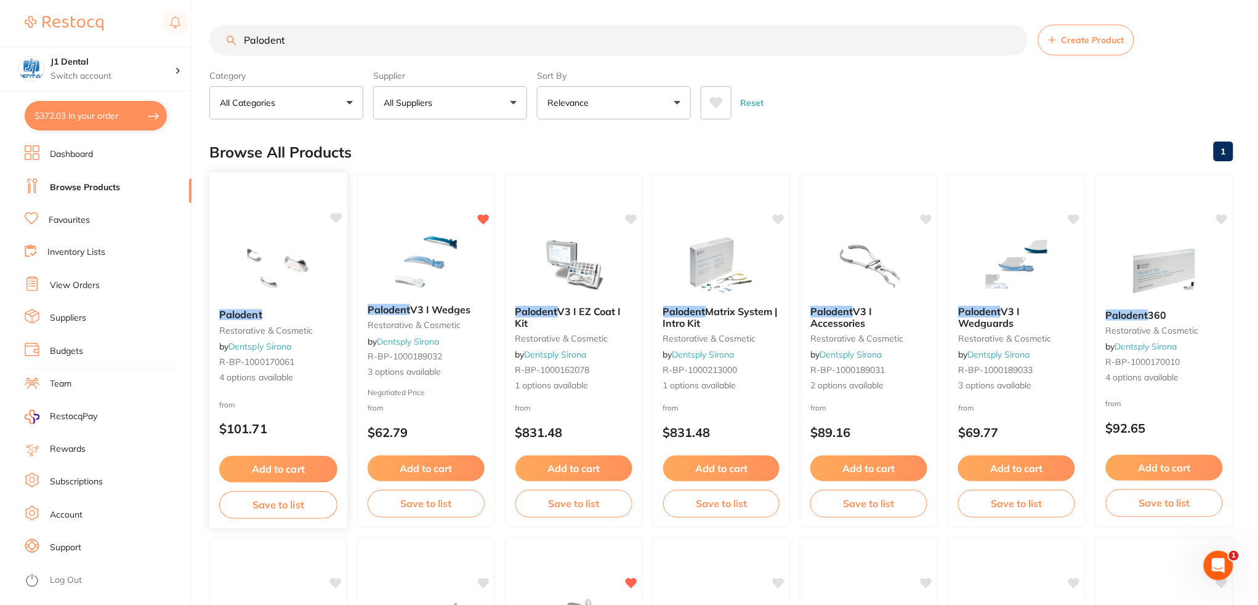
type input "Palodent"
click at [281, 334] on small "restorative & cosmetic" at bounding box center [278, 331] width 118 height 10
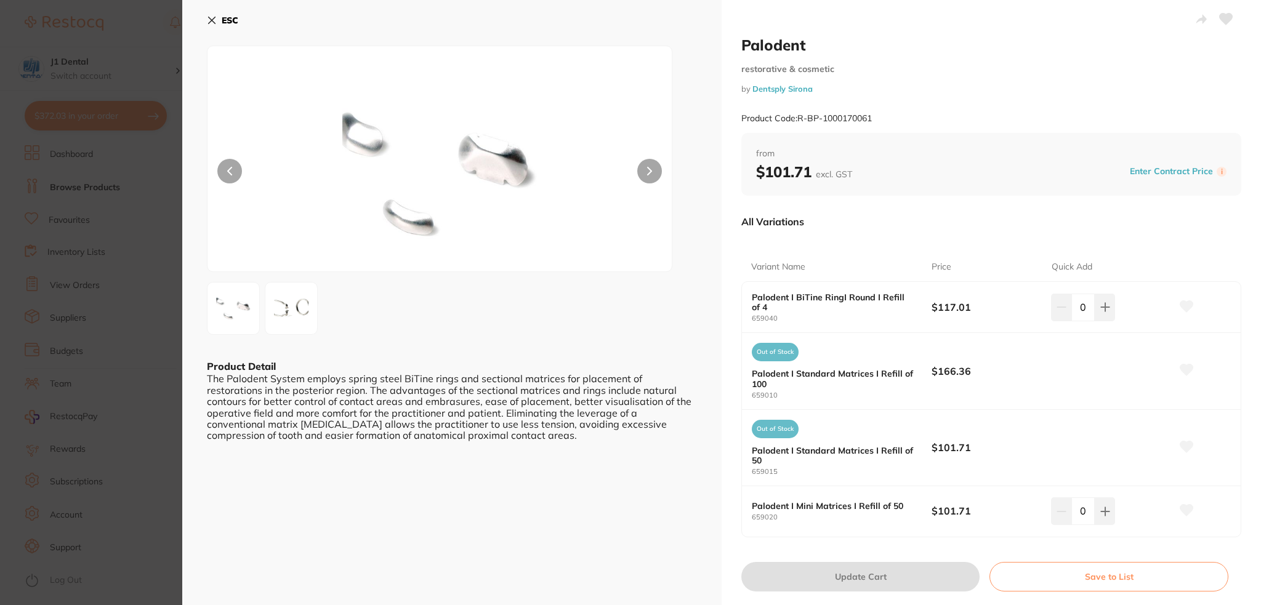
click at [227, 26] on button "ESC" at bounding box center [222, 20] width 31 height 21
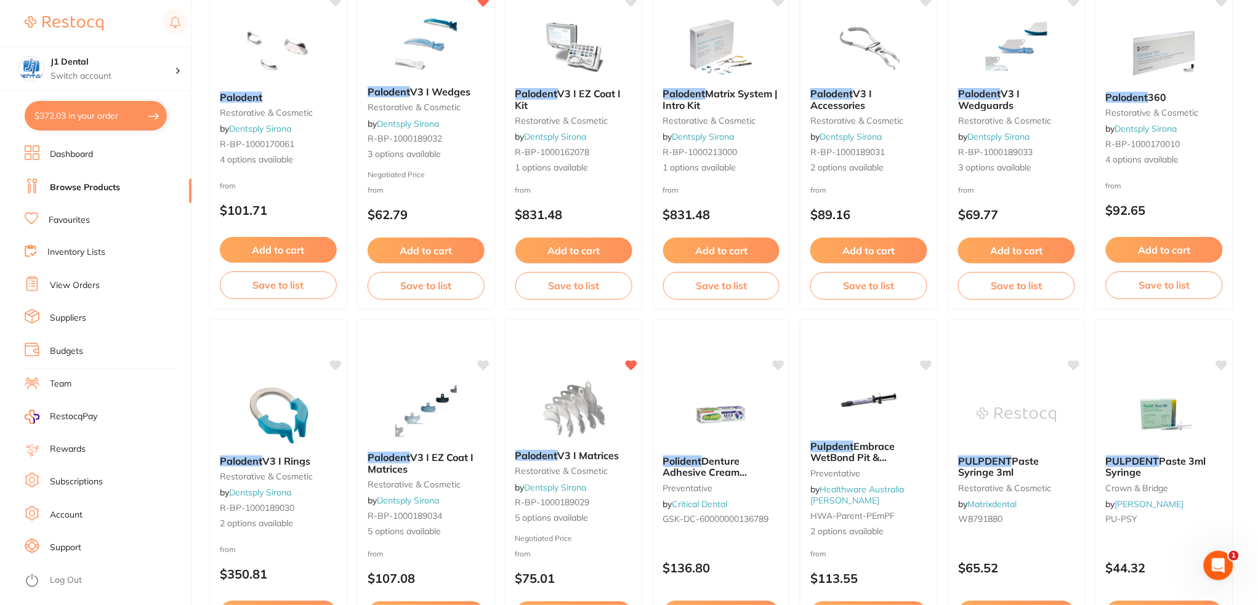
scroll to position [247, 0]
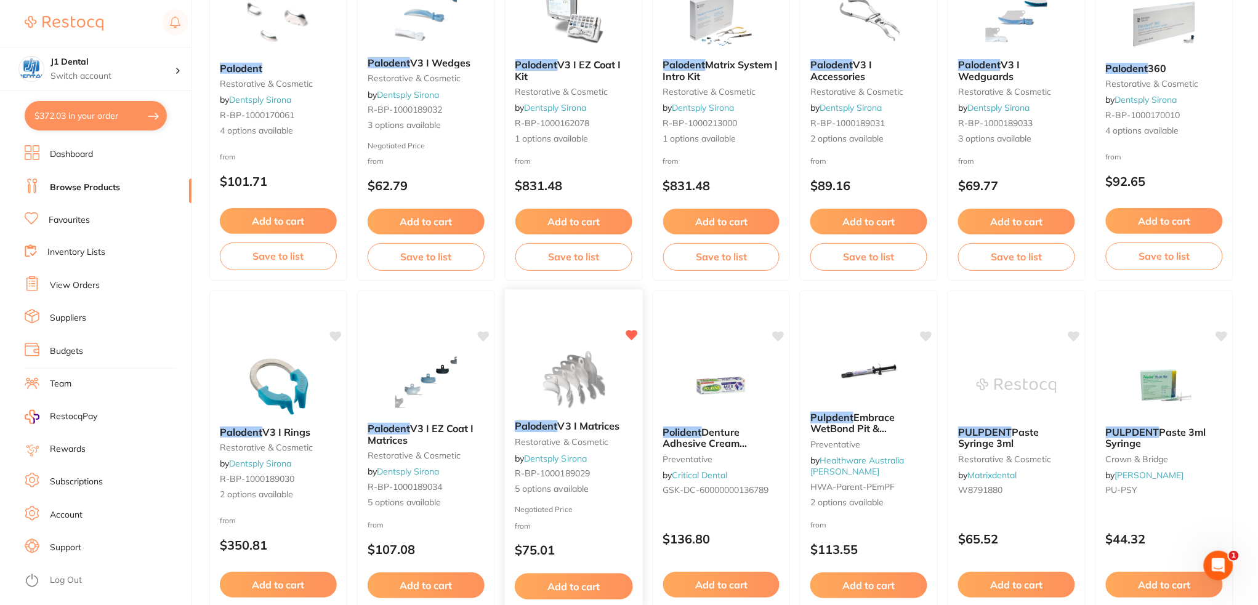
click at [581, 423] on span "V3 I Matrices" at bounding box center [588, 426] width 62 height 12
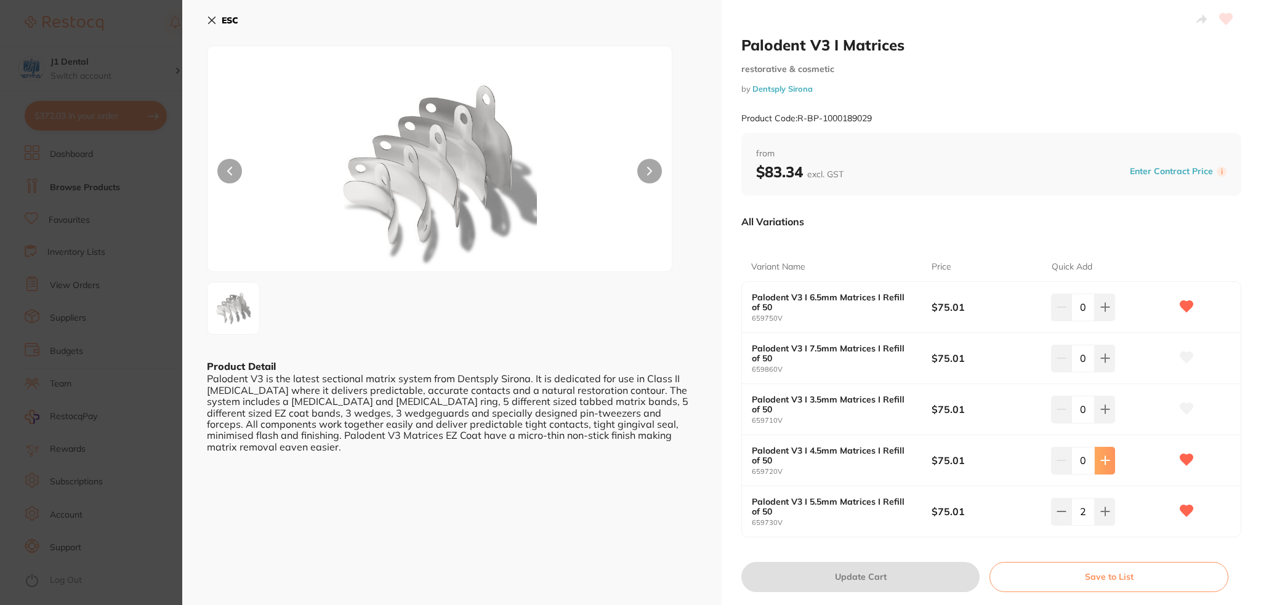
click at [1104, 457] on icon at bounding box center [1105, 461] width 10 height 10
type input "1"
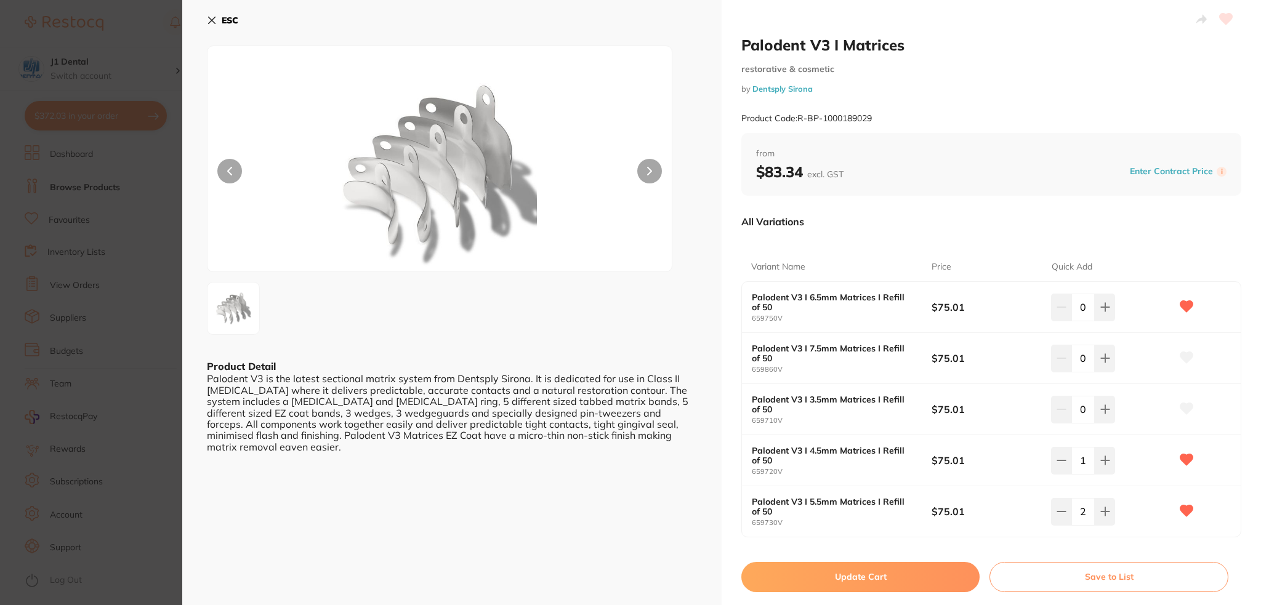
click at [916, 582] on button "Update Cart" at bounding box center [860, 577] width 238 height 30
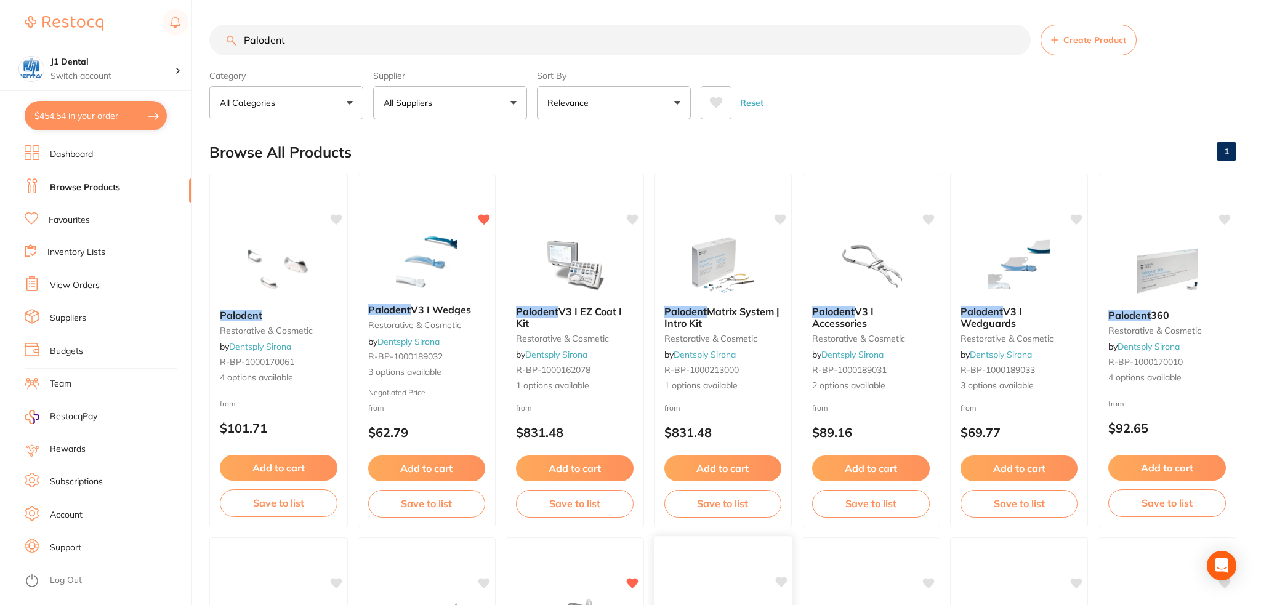
checkbox input "false"
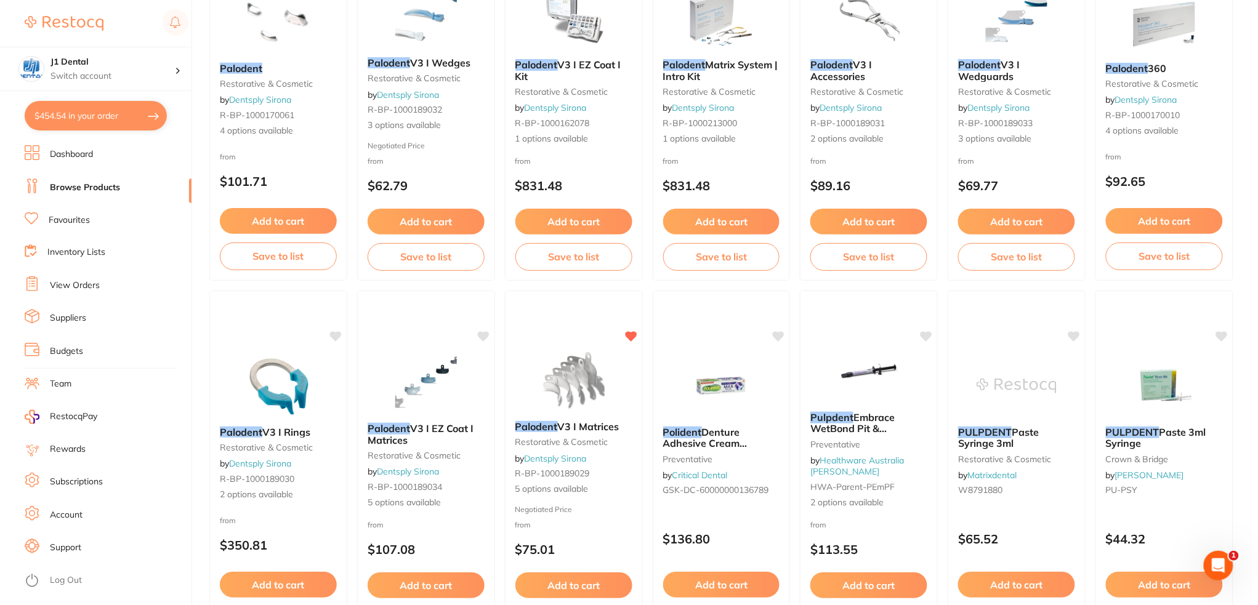
click at [137, 127] on button "$454.54 in your order" at bounding box center [96, 116] width 142 height 30
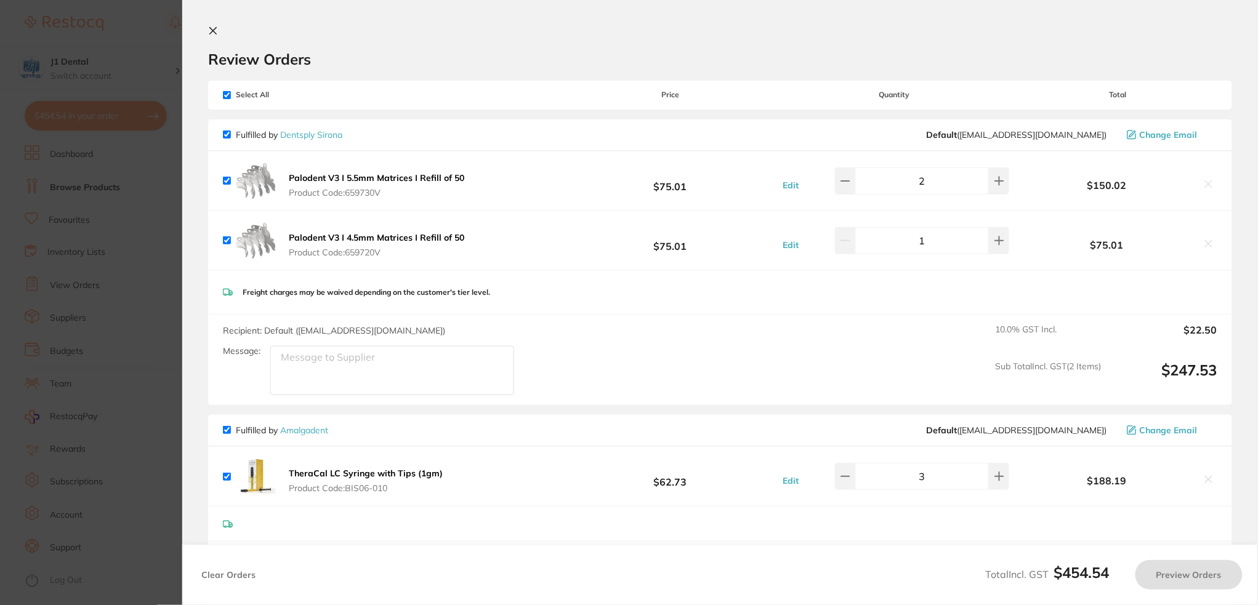
checkbox input "true"
click at [857, 191] on button at bounding box center [847, 180] width 20 height 27
type input "1"
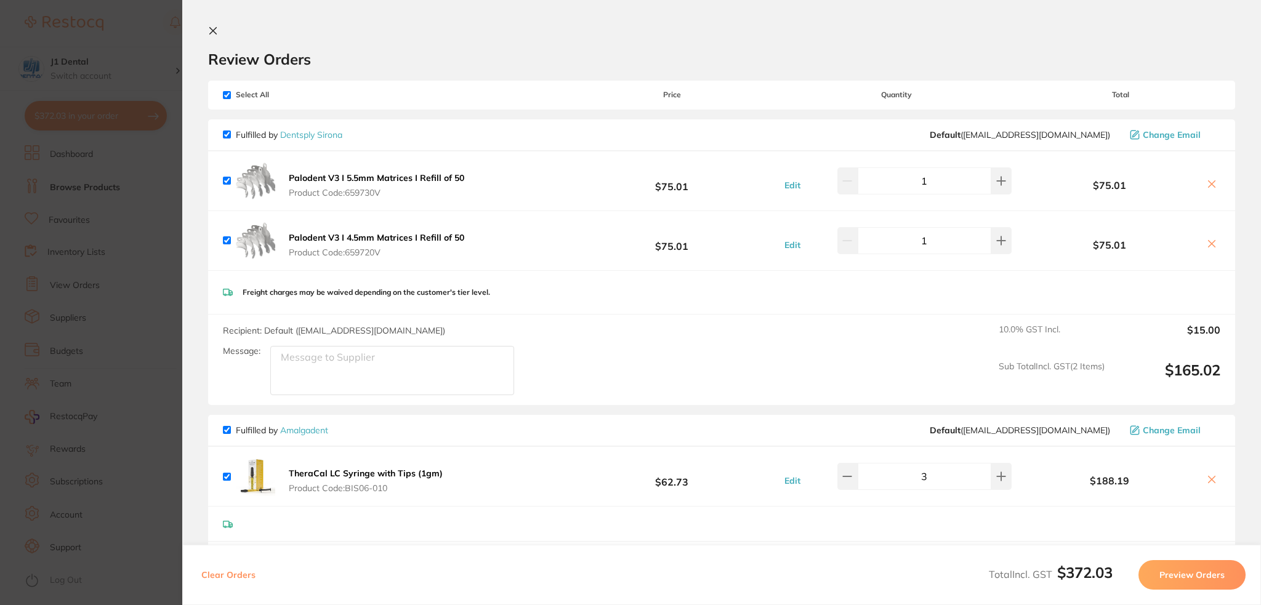
click at [138, 30] on section "Update RRP Set your pre negotiated price for this item. Item Agreed RRP (excl. …" at bounding box center [630, 302] width 1261 height 605
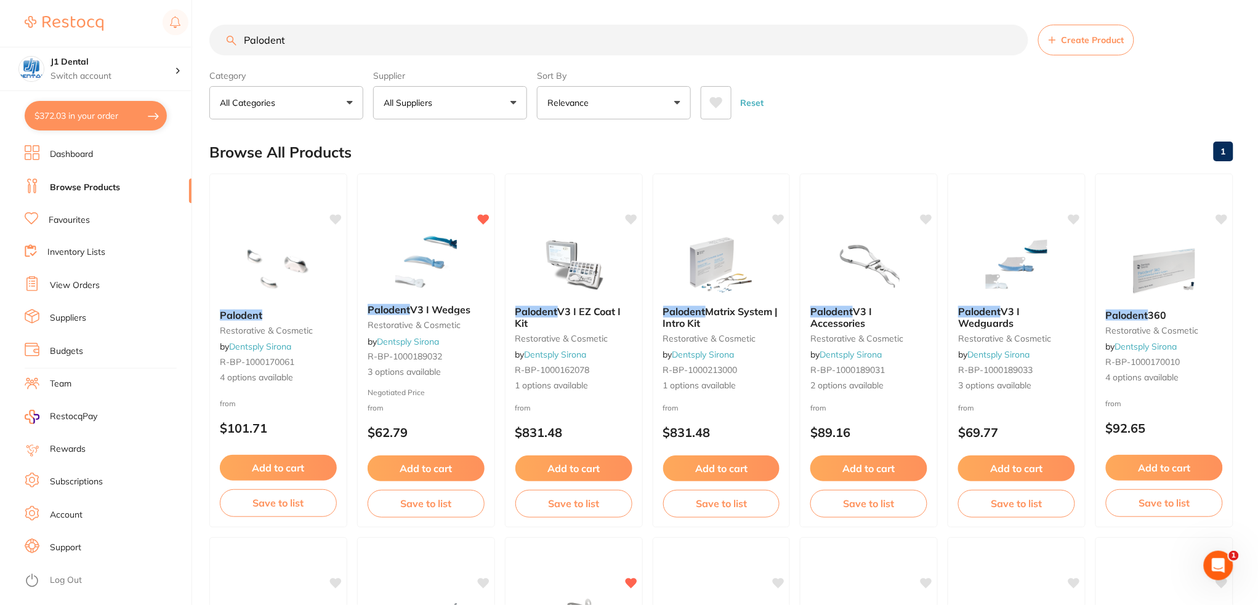
drag, startPoint x: 81, startPoint y: 74, endPoint x: 205, endPoint y: 12, distance: 138.8
click at [34, 78] on div "$372.03 J1 Dental Switch account J1 Dental $372.03 in your order Dashboard Brow…" at bounding box center [629, 302] width 1258 height 605
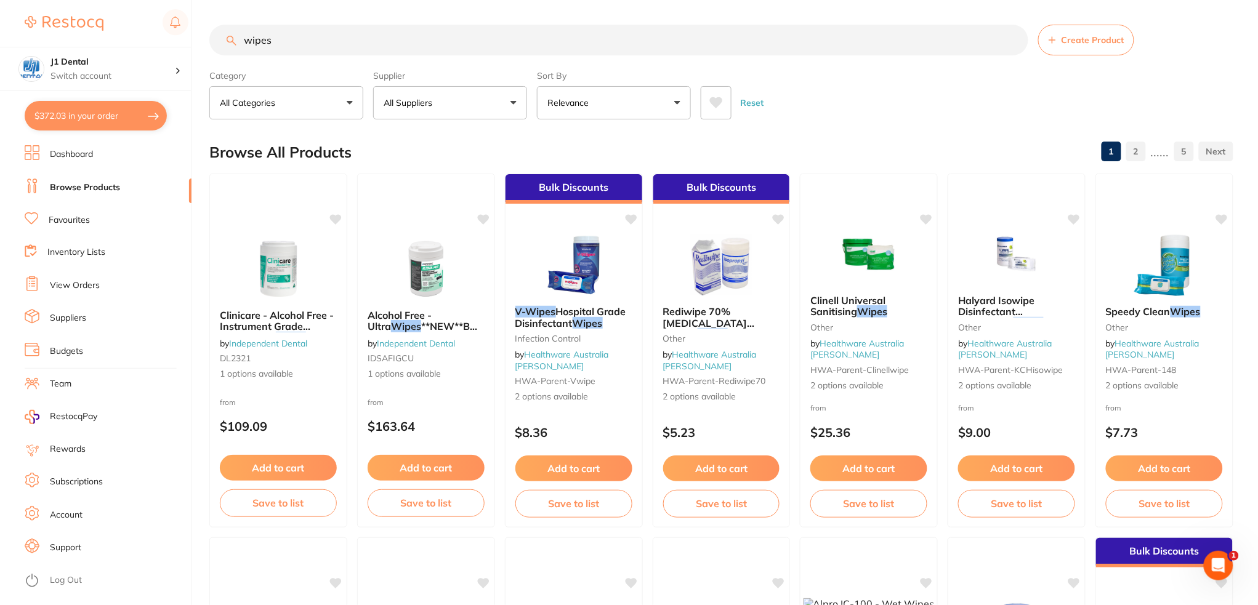
click at [463, 106] on button "All Suppliers" at bounding box center [450, 102] width 154 height 33
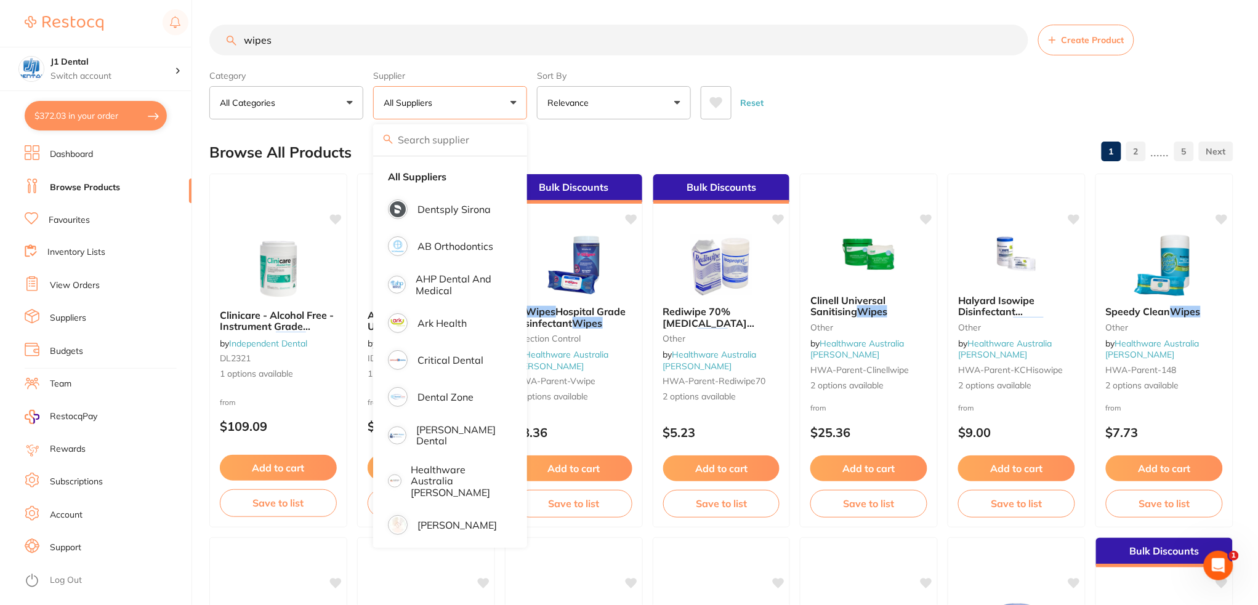
drag, startPoint x: 290, startPoint y: 43, endPoint x: 104, endPoint y: 41, distance: 185.9
click at [129, 45] on div "$372.03 J1 Dental Switch account J1 Dental $372.03 in your order Dashboard Brow…" at bounding box center [629, 302] width 1258 height 605
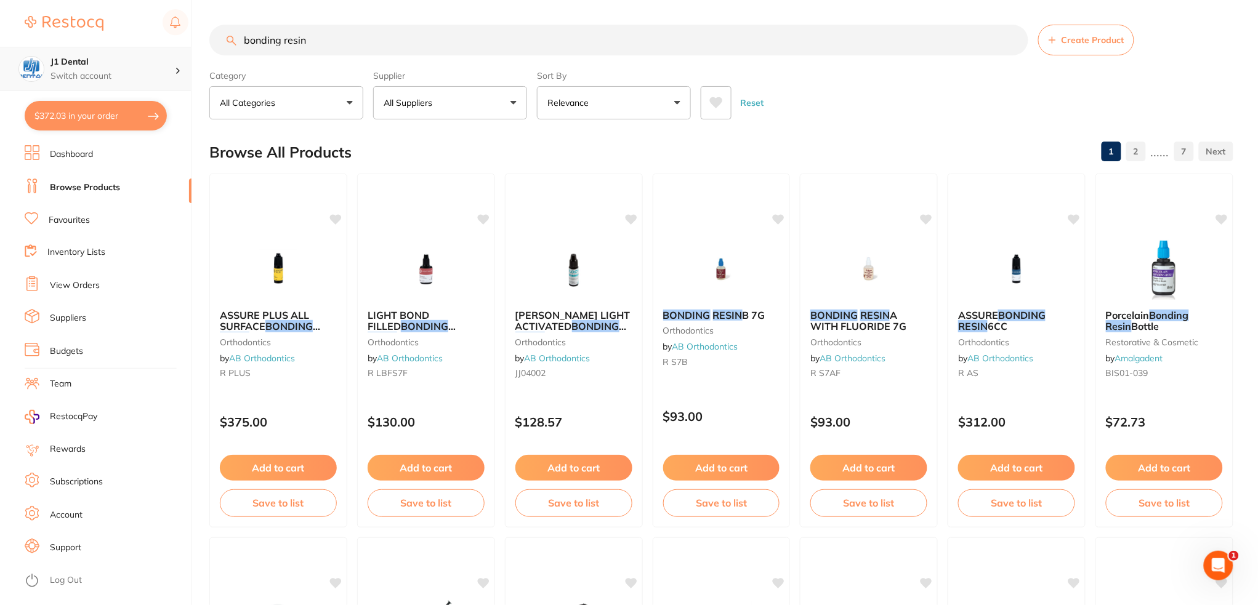
drag, startPoint x: 312, startPoint y: 32, endPoint x: 74, endPoint y: 57, distance: 238.9
click at [74, 57] on div "$372.03 J1 Dental Switch account J1 Dental $372.03 in your order Dashboard Brow…" at bounding box center [629, 302] width 1258 height 605
type input "dipping resin"
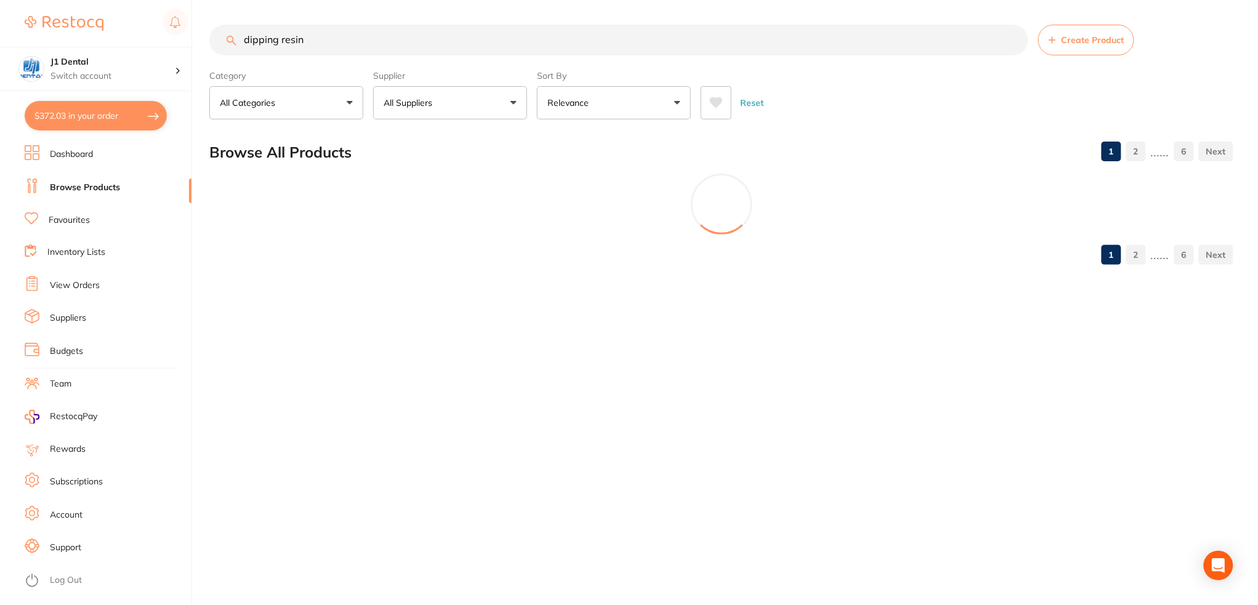
click at [264, 295] on main "dipping resin Create Product Category All Categories All Categories 3D Printing…" at bounding box center [733, 149] width 1048 height 299
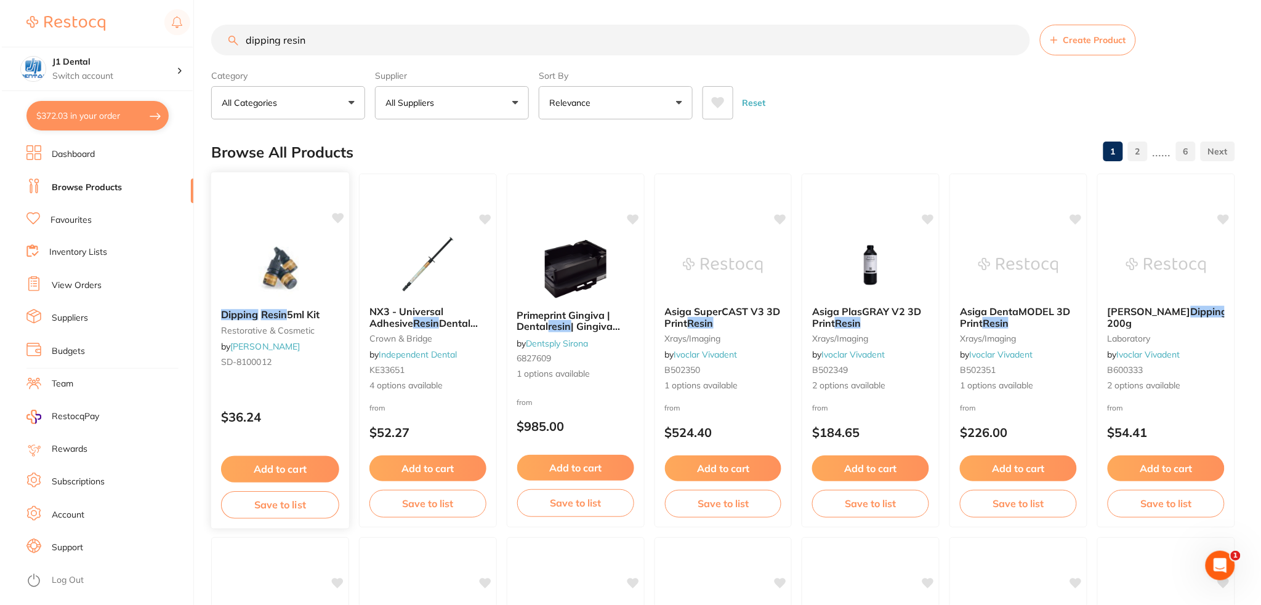
scroll to position [0, 0]
click at [278, 315] on em "Resin" at bounding box center [272, 315] width 26 height 12
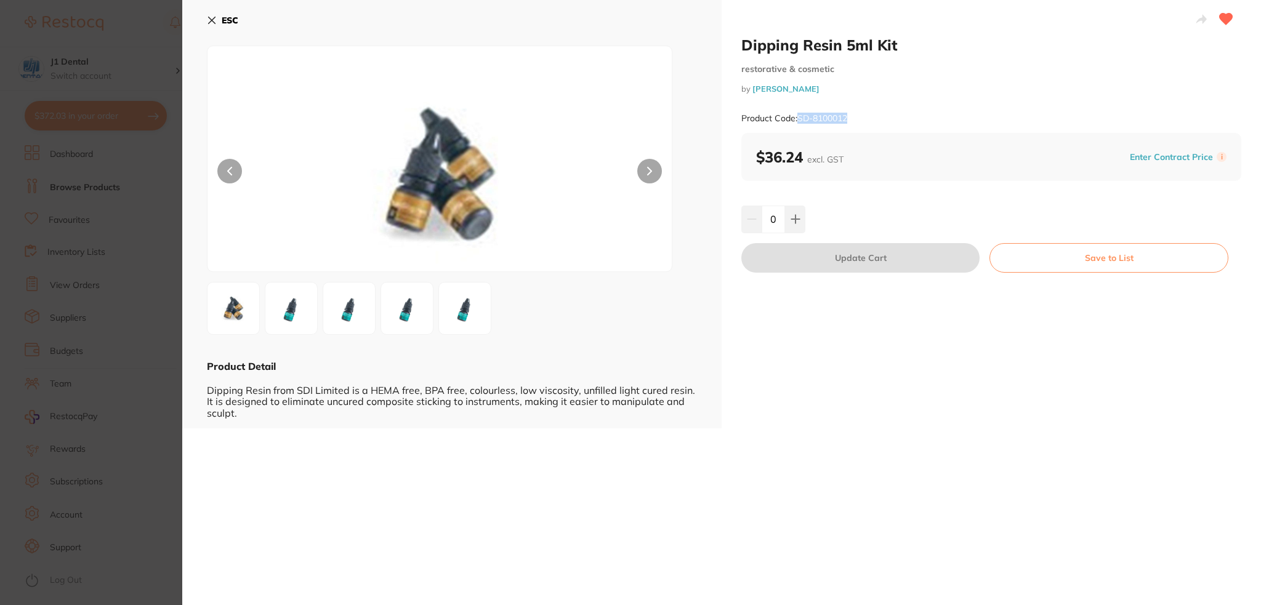
drag, startPoint x: 857, startPoint y: 117, endPoint x: 797, endPoint y: 126, distance: 60.9
click at [797, 126] on div "Product Code: SD-8100012" at bounding box center [991, 118] width 500 height 30
copy small "SD-8100012"
